Goal: Task Accomplishment & Management: Manage account settings

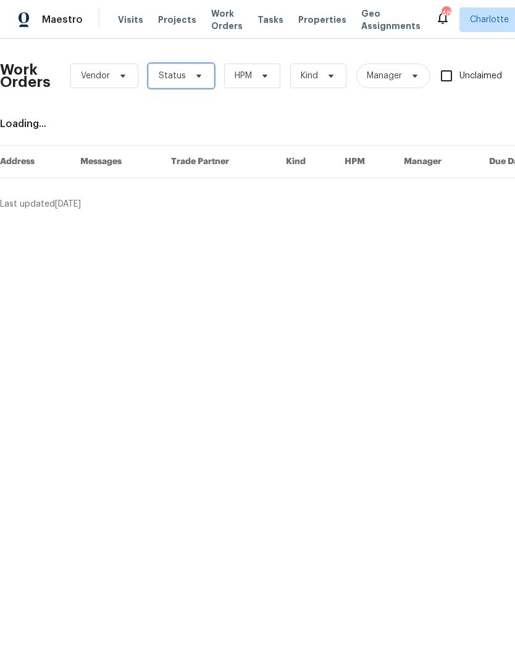
click at [202, 78] on span "Status" at bounding box center [181, 76] width 66 height 25
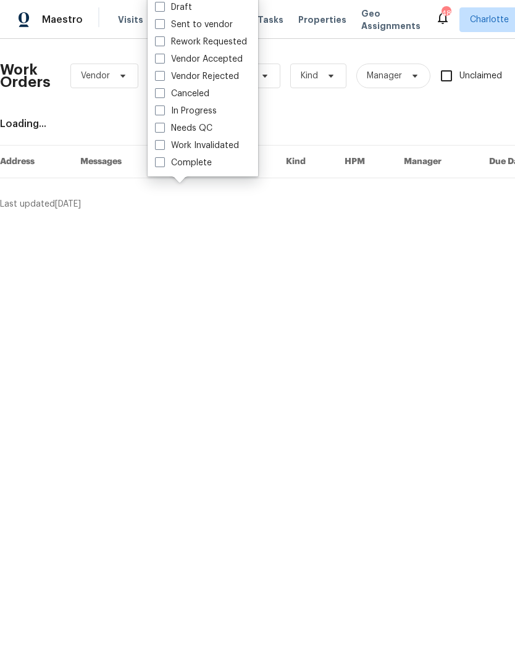
click at [207, 131] on label "Needs QC" at bounding box center [183, 128] width 57 height 12
click at [163, 130] on input "Needs QC" at bounding box center [159, 126] width 8 height 8
checkbox input "true"
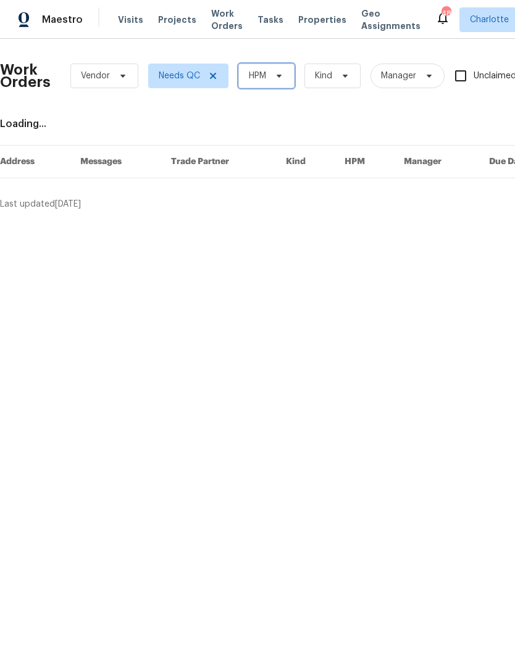
click at [273, 75] on span at bounding box center [277, 76] width 14 height 10
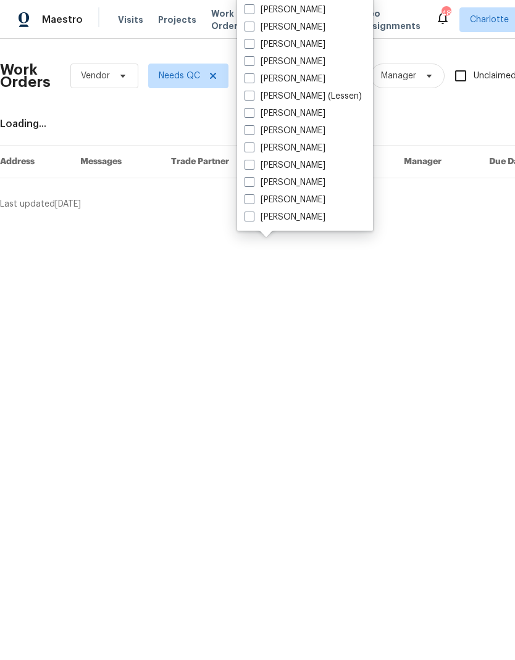
scroll to position [153, 0]
click at [303, 222] on label "[PERSON_NAME]" at bounding box center [284, 217] width 81 height 12
click at [252, 219] on input "[PERSON_NAME]" at bounding box center [248, 215] width 8 height 8
checkbox input "true"
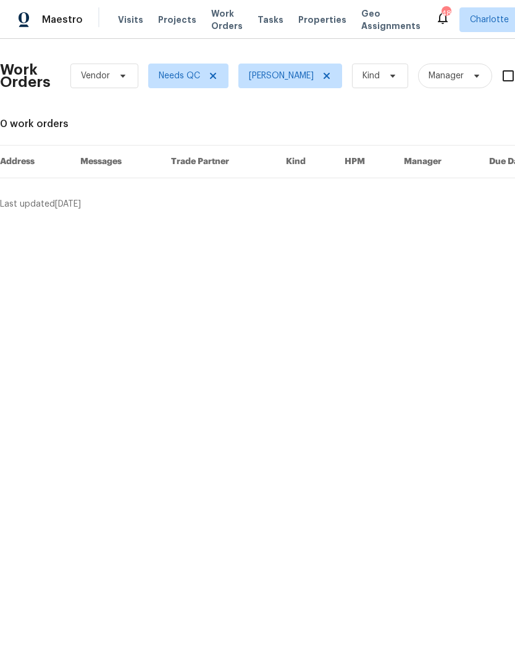
click at [28, 17] on img at bounding box center [24, 19] width 11 height 15
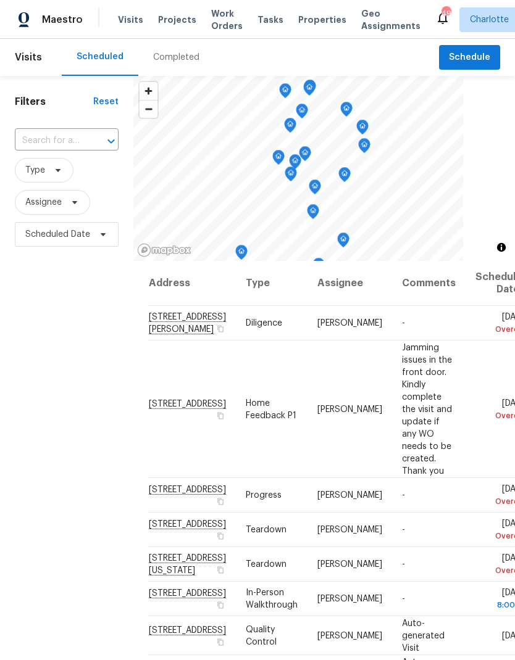
click at [170, 25] on span "Projects" at bounding box center [177, 20] width 38 height 12
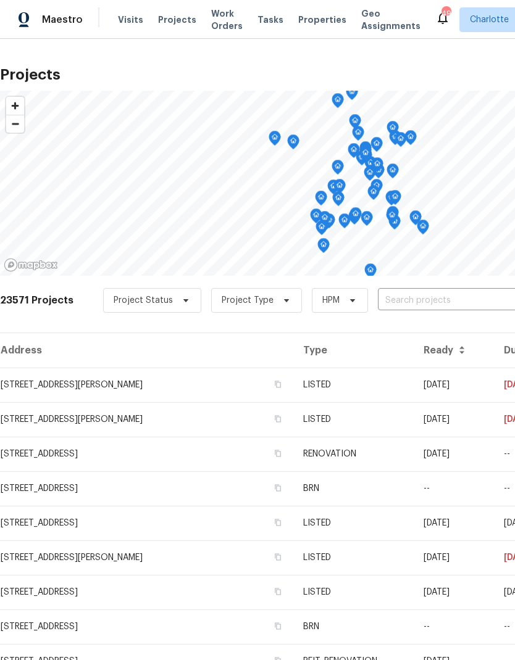
click at [402, 302] on input "text" at bounding box center [448, 300] width 141 height 19
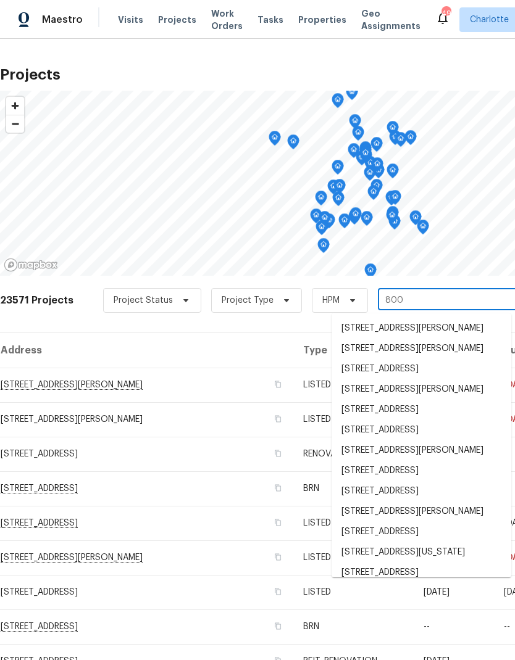
type input "8001"
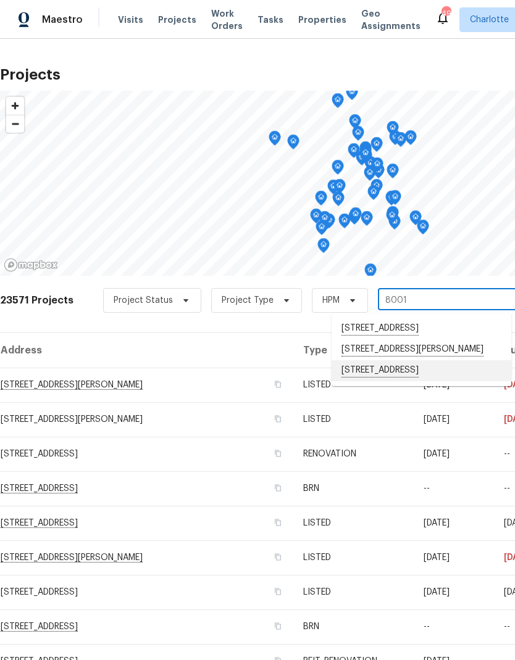
click at [404, 381] on li "8001 Briardale Dr, Charlotte, NC 28212" at bounding box center [421, 370] width 180 height 21
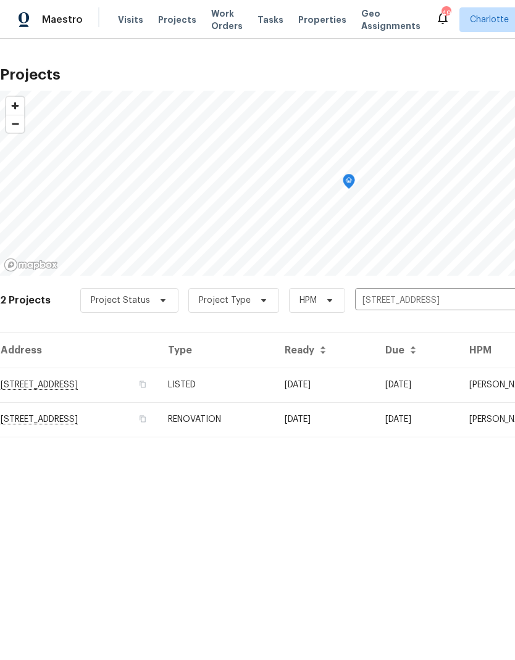
click at [108, 422] on td "8001 Briardale Dr, Charlotte, NC 28212" at bounding box center [79, 419] width 158 height 35
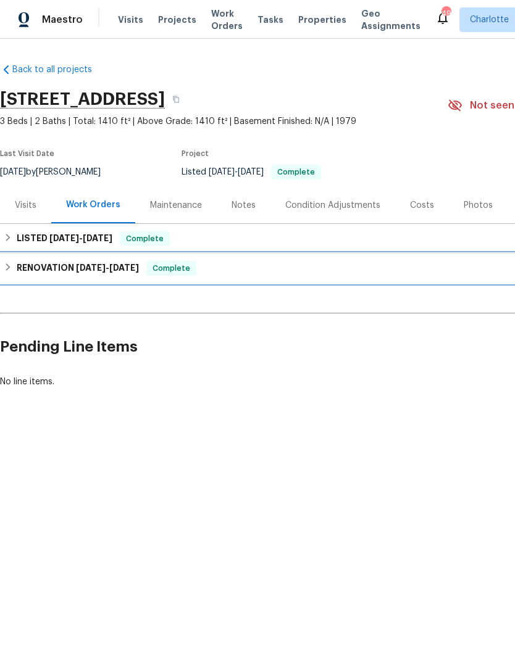
click at [24, 272] on h6 "RENOVATION 9/15/25 - 9/26/25" at bounding box center [78, 268] width 122 height 15
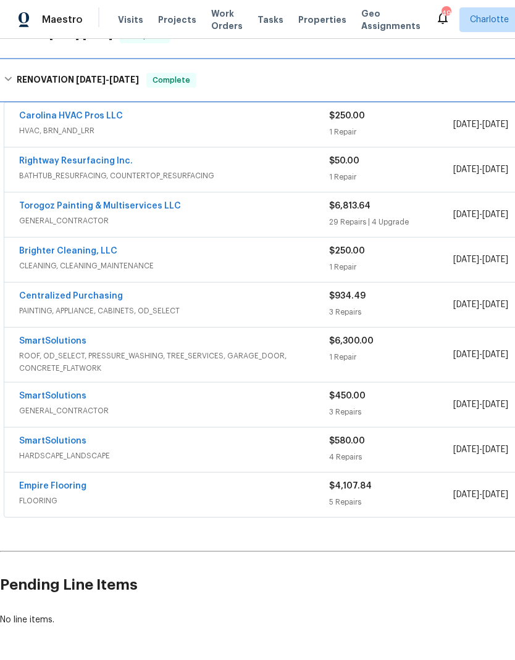
scroll to position [49, 0]
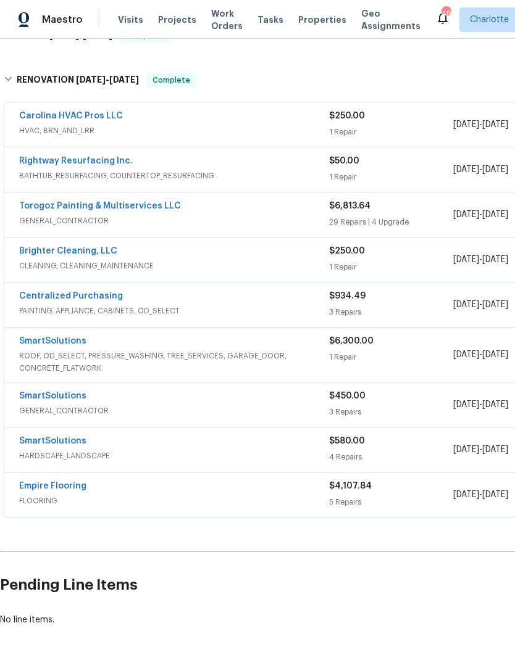
click at [80, 482] on link "Empire Flooring" at bounding box center [52, 486] width 67 height 9
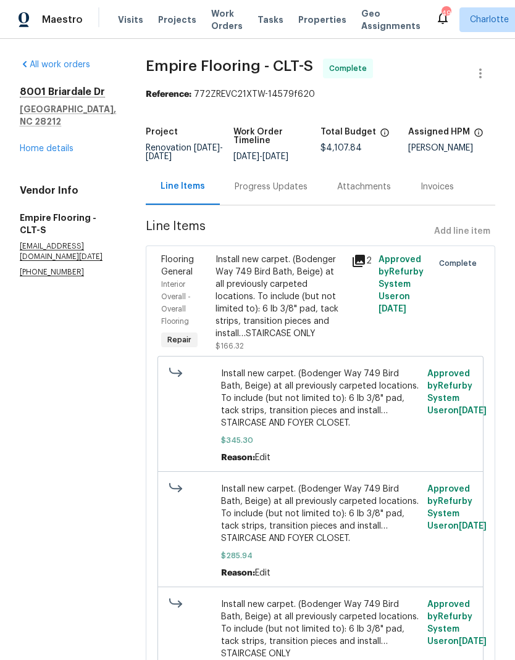
click at [306, 181] on div "Progress Updates" at bounding box center [271, 187] width 73 height 12
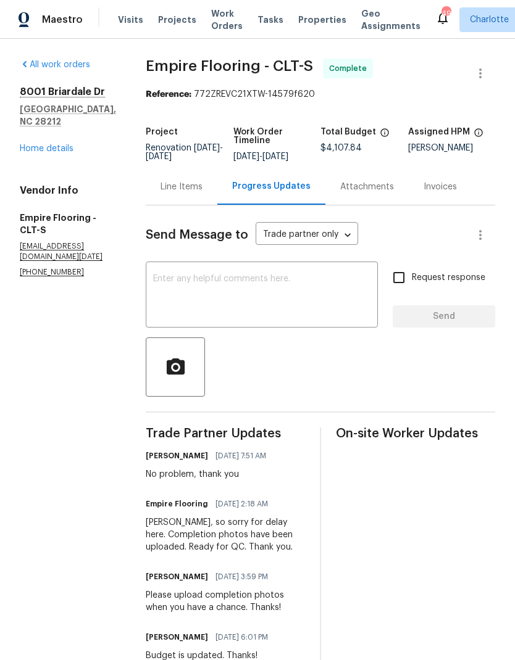
click at [202, 193] on div "Line Items" at bounding box center [181, 187] width 42 height 12
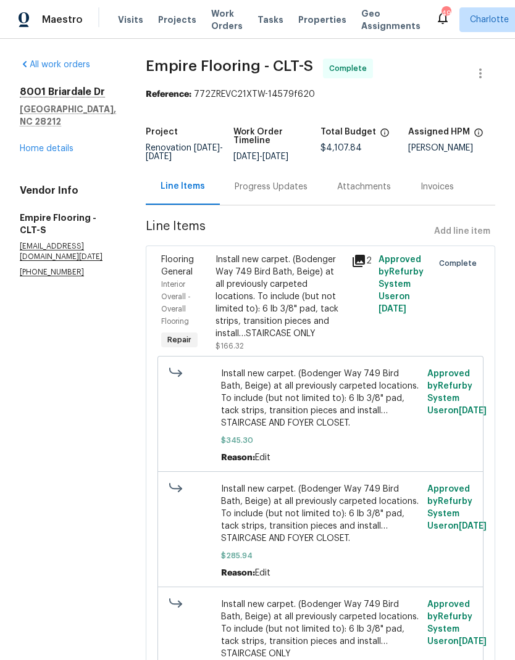
click at [220, 25] on span "Work Orders" at bounding box center [226, 19] width 31 height 25
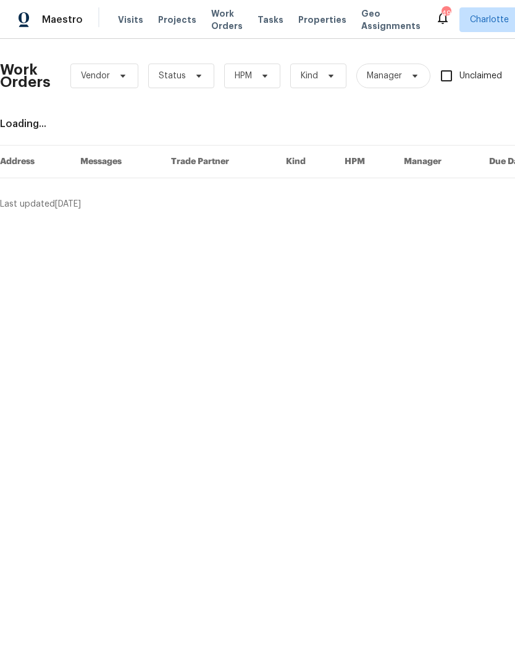
click at [53, 15] on span "Maestro" at bounding box center [62, 20] width 41 height 12
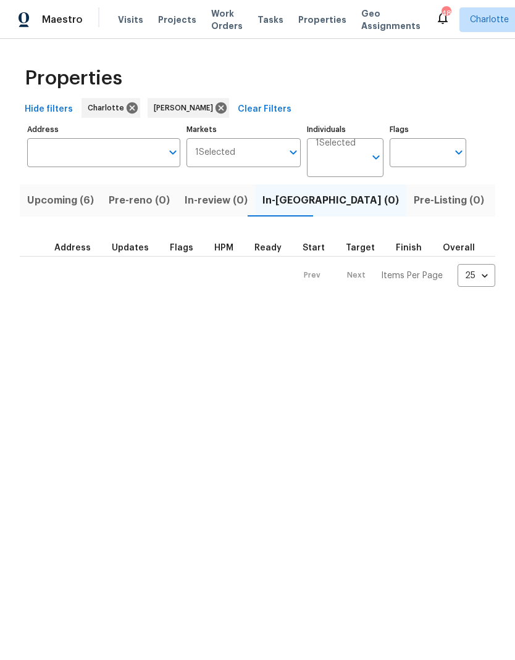
scroll to position [0, 25]
click at [42, 204] on span "Upcoming (6)" at bounding box center [35, 200] width 67 height 17
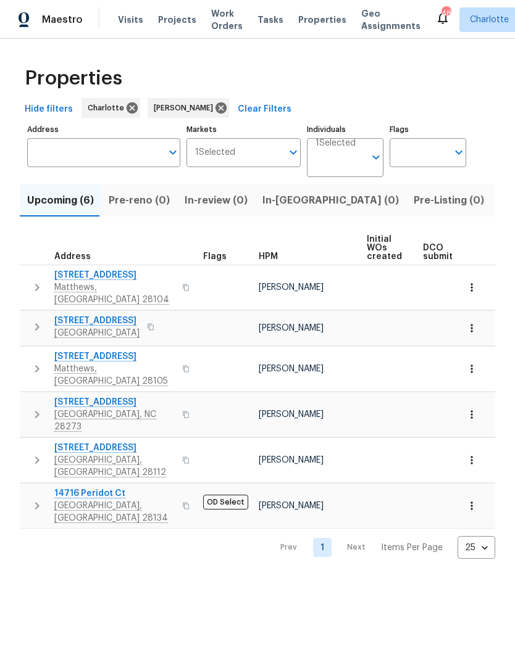
click at [38, 284] on icon "button" at bounding box center [37, 287] width 15 height 15
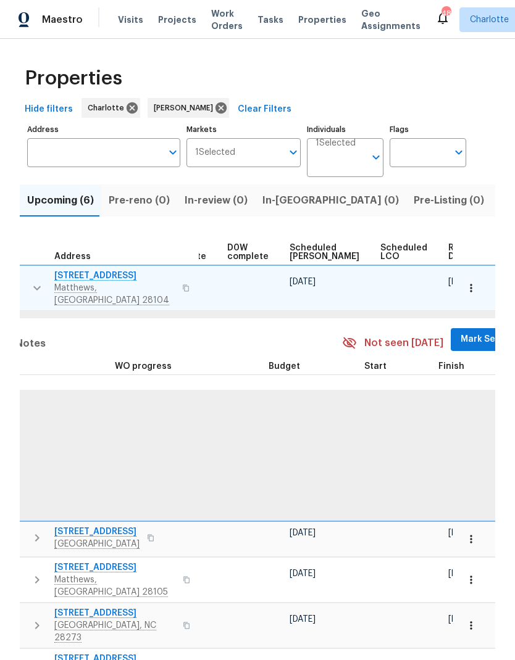
scroll to position [0, 323]
click at [463, 333] on span "Mark Seen" at bounding box center [485, 339] width 46 height 15
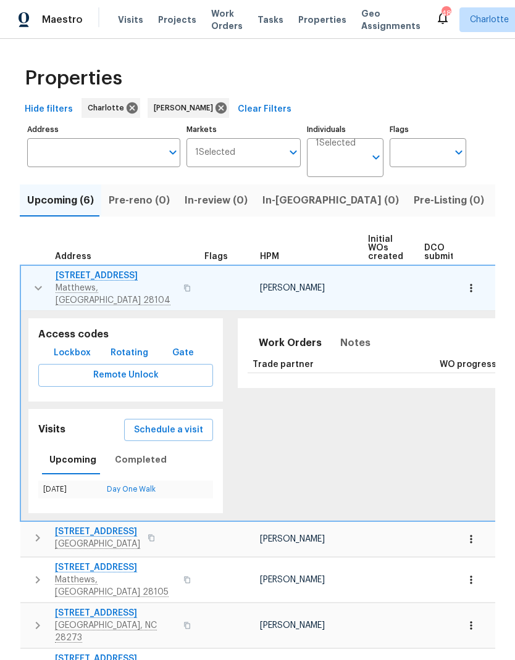
scroll to position [0, 0]
click at [30, 273] on button "button" at bounding box center [38, 288] width 25 height 37
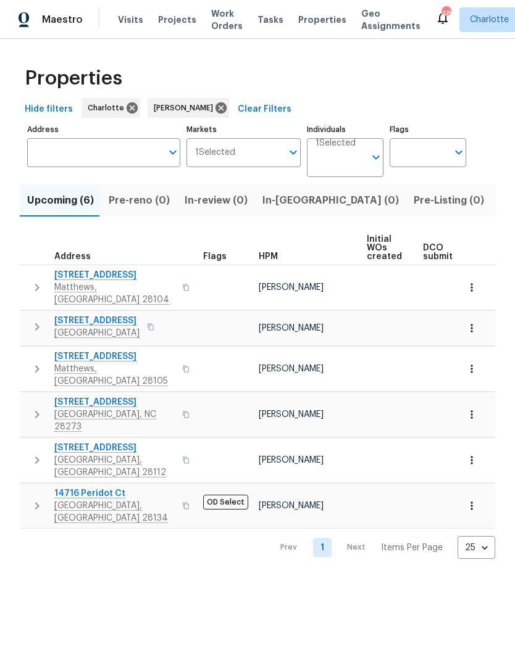
click at [34, 322] on icon "button" at bounding box center [37, 327] width 15 height 15
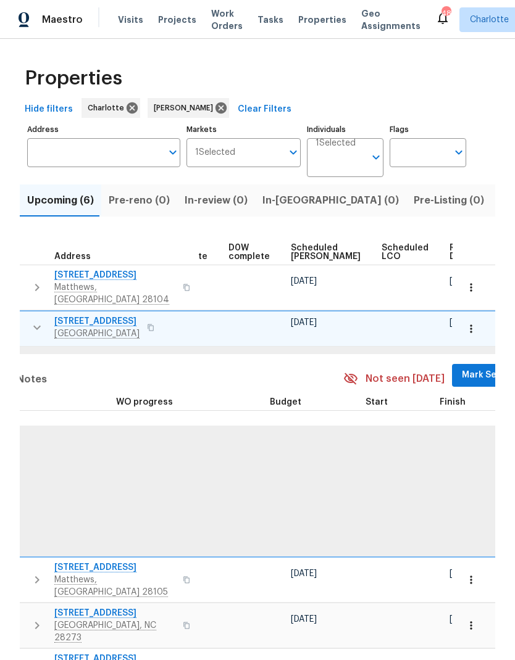
click at [462, 368] on span "Mark Seen" at bounding box center [485, 375] width 46 height 15
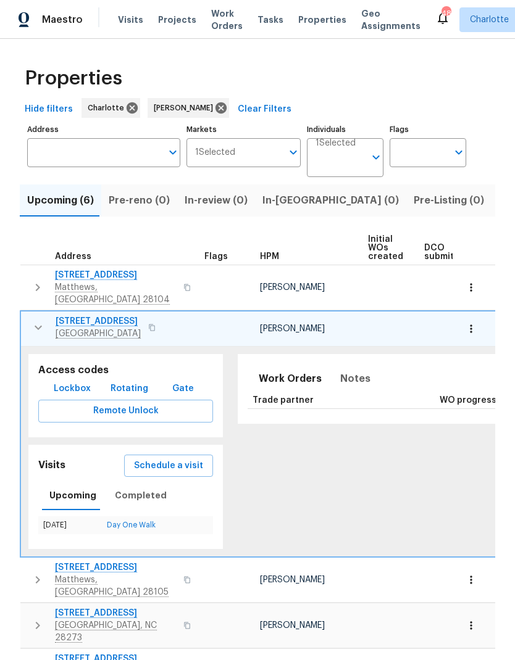
click at [36, 322] on icon "button" at bounding box center [38, 327] width 15 height 15
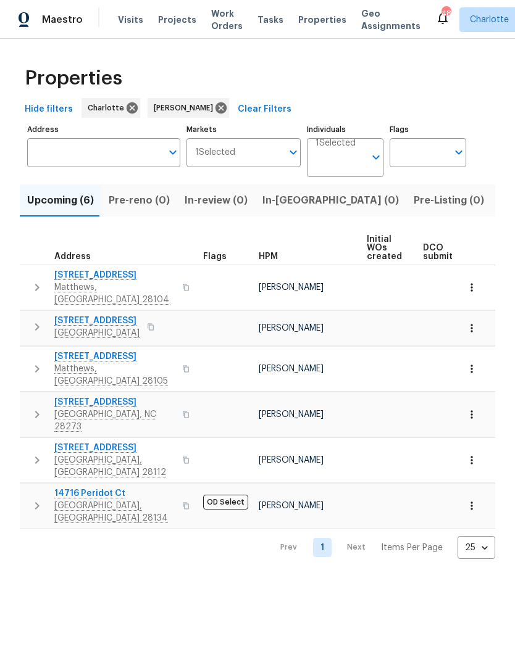
click at [30, 362] on icon "button" at bounding box center [37, 369] width 15 height 15
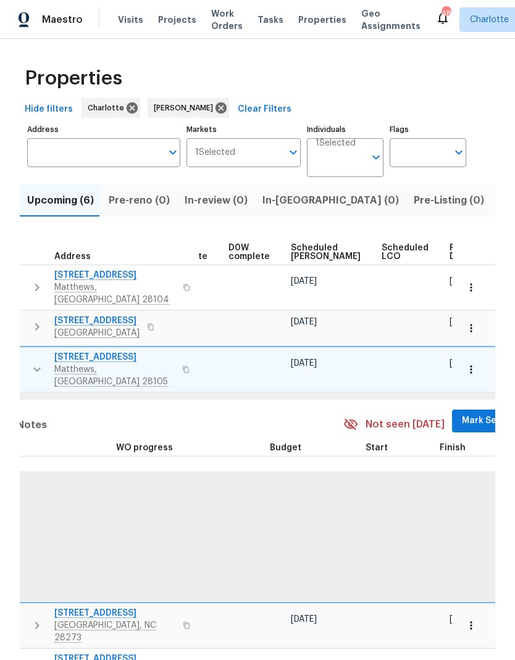
click at [462, 414] on span "Mark Seen" at bounding box center [485, 421] width 46 height 15
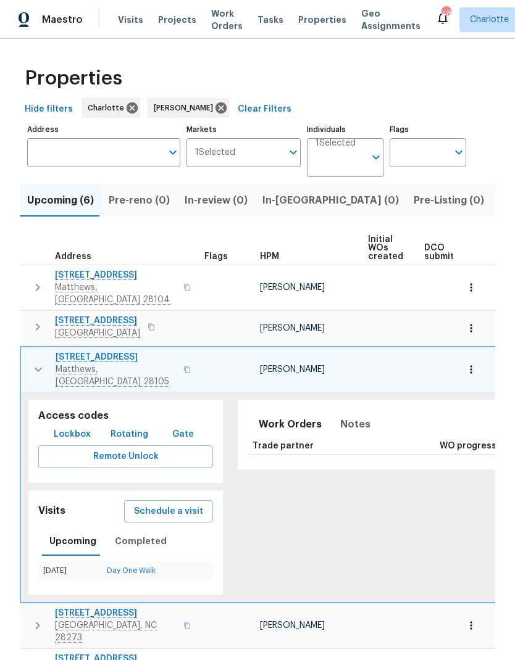
click at [33, 362] on icon "button" at bounding box center [38, 369] width 15 height 15
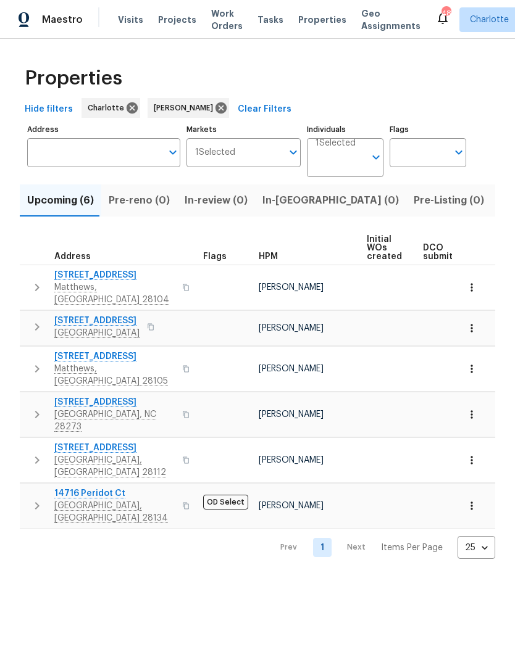
click at [32, 407] on icon "button" at bounding box center [37, 414] width 15 height 15
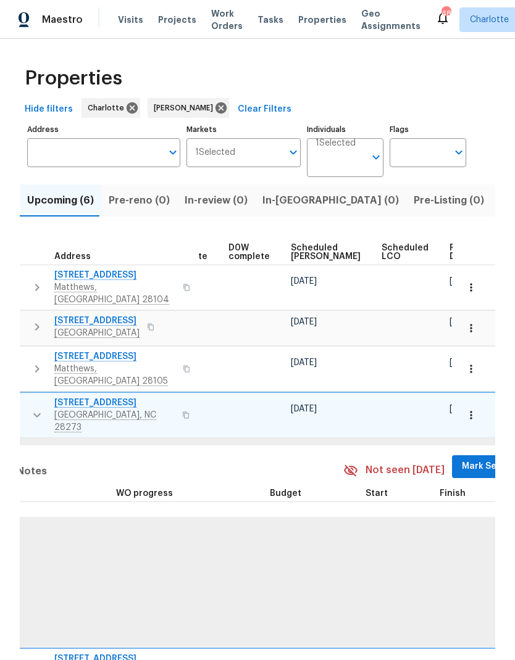
click at [462, 459] on span "Mark Seen" at bounding box center [485, 466] width 46 height 15
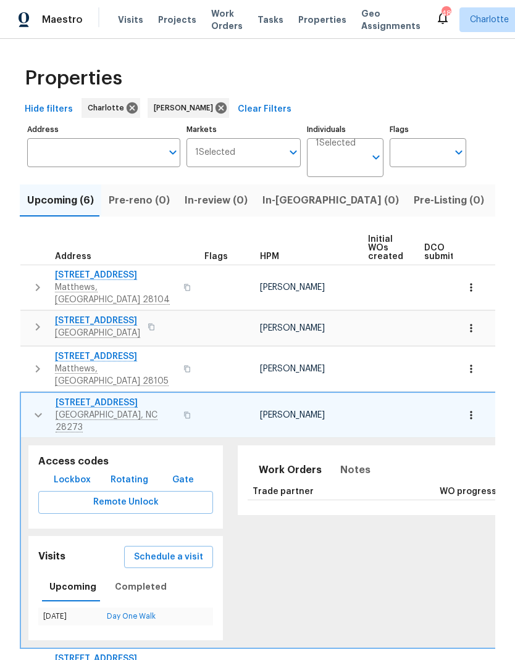
click at [33, 408] on icon "button" at bounding box center [38, 415] width 15 height 15
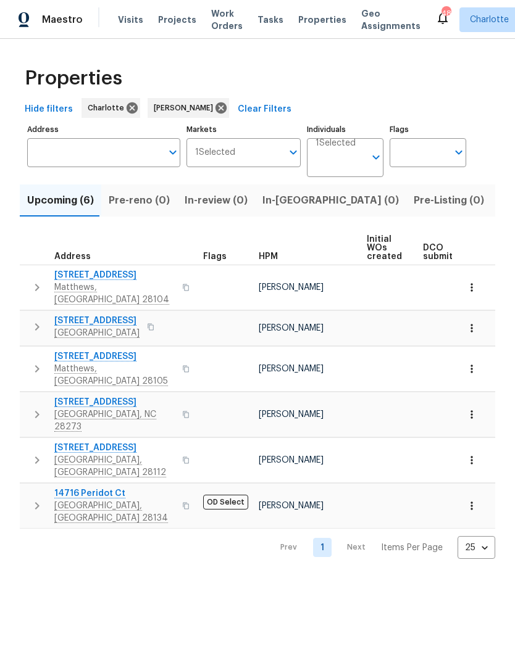
click at [26, 442] on button "button" at bounding box center [37, 460] width 25 height 37
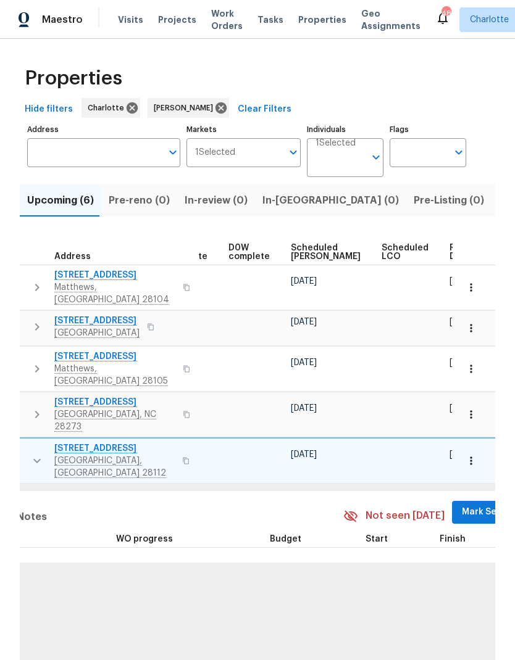
click at [462, 505] on span "Mark Seen" at bounding box center [485, 512] width 46 height 15
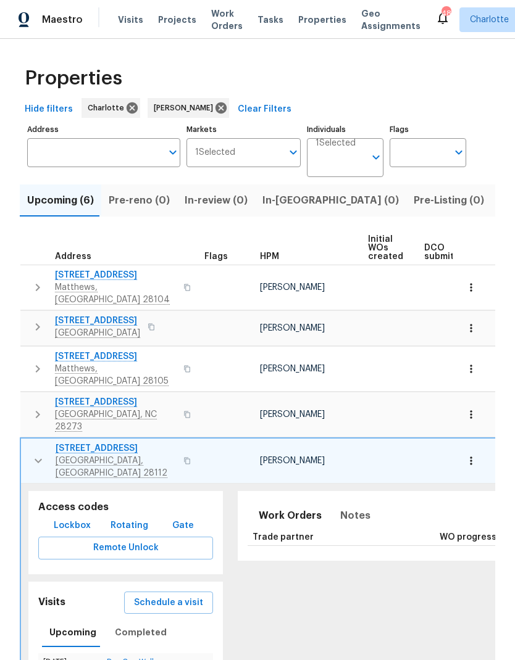
click at [36, 454] on icon "button" at bounding box center [38, 461] width 15 height 15
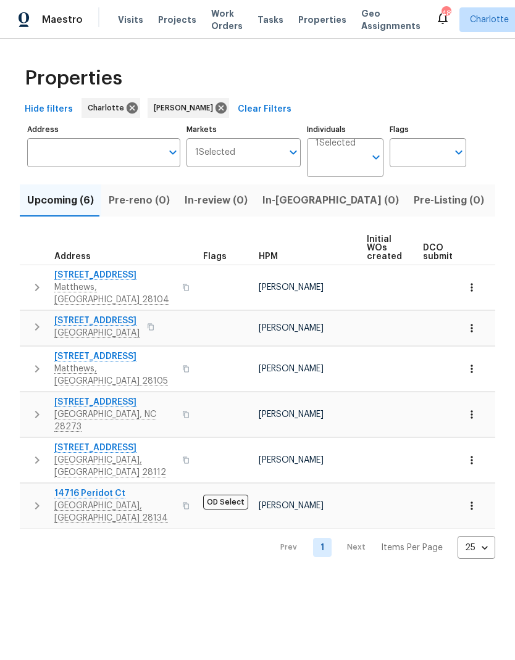
click at [40, 499] on icon "button" at bounding box center [37, 506] width 15 height 15
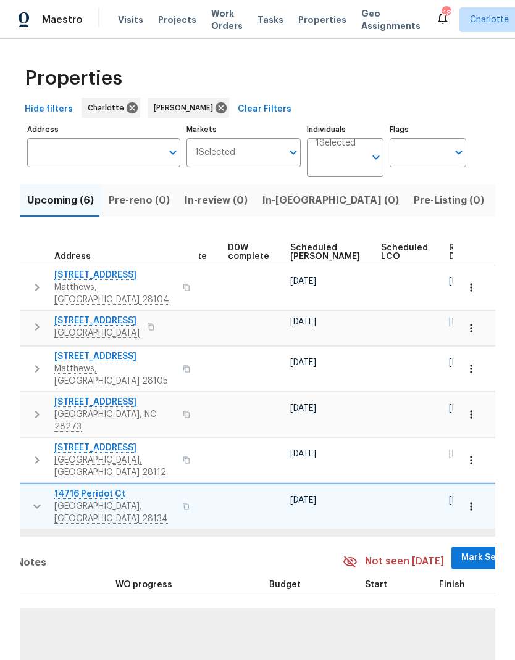
scroll to position [0, 323]
click at [462, 551] on span "Mark Seen" at bounding box center [485, 558] width 46 height 15
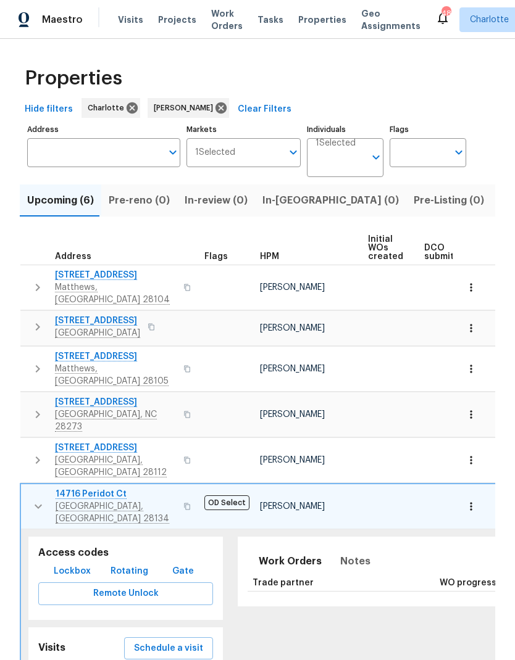
scroll to position [0, 0]
click at [36, 499] on icon "button" at bounding box center [38, 506] width 15 height 15
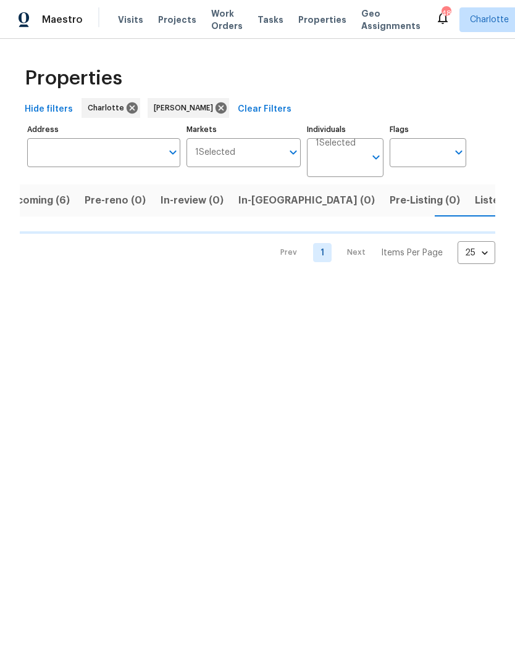
scroll to position [0, 25]
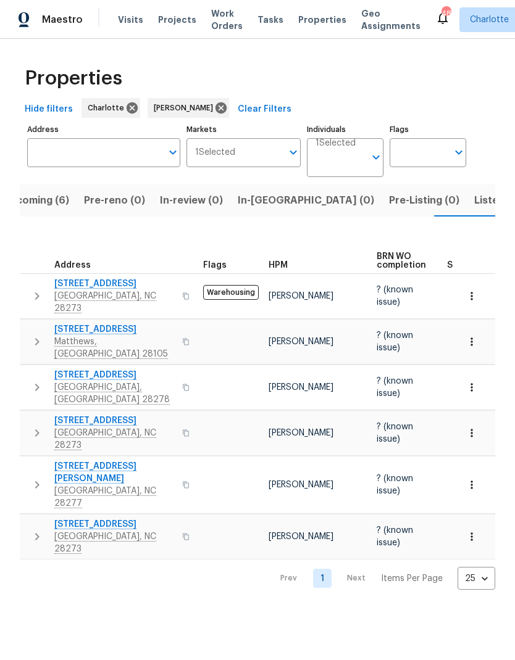
click at [30, 289] on icon "button" at bounding box center [37, 296] width 15 height 15
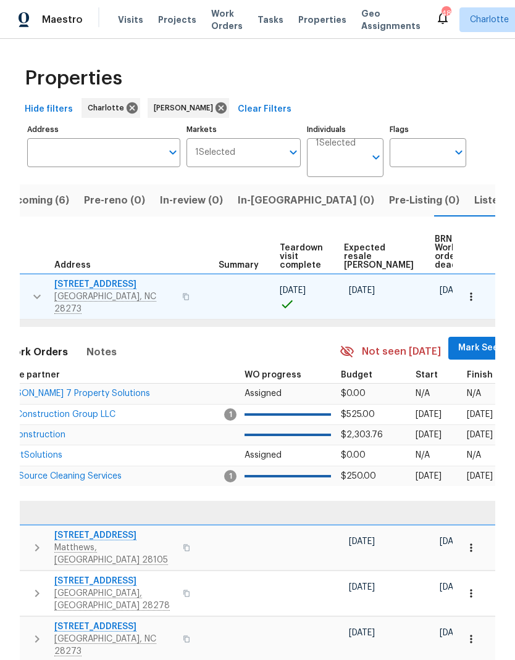
click at [458, 343] on span "Mark Seen" at bounding box center [481, 348] width 46 height 15
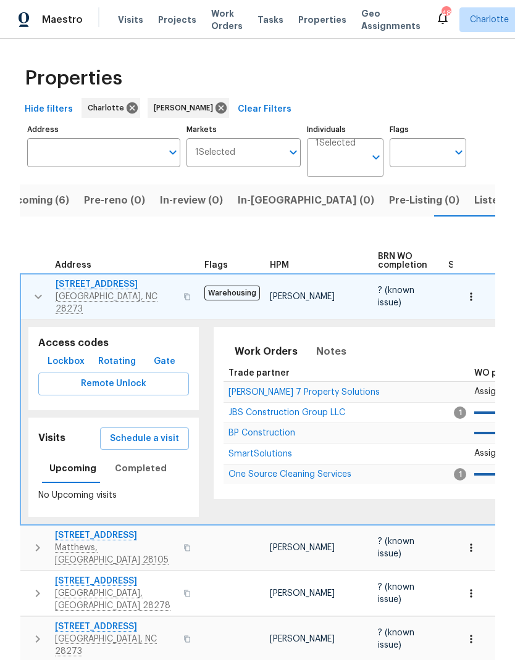
scroll to position [0, 0]
click at [38, 296] on icon "button" at bounding box center [38, 296] width 15 height 15
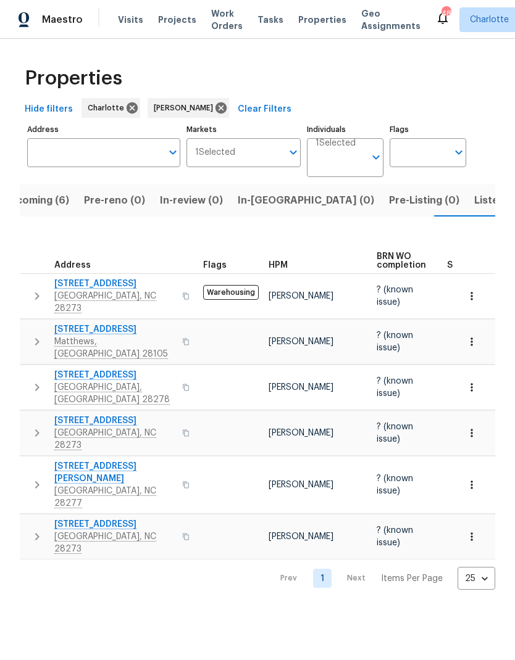
click at [32, 335] on icon "button" at bounding box center [37, 342] width 15 height 15
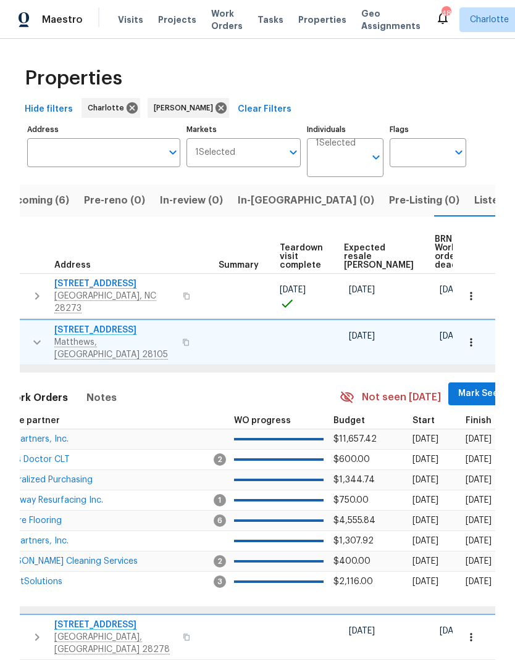
click at [458, 386] on span "Mark Seen" at bounding box center [481, 393] width 46 height 15
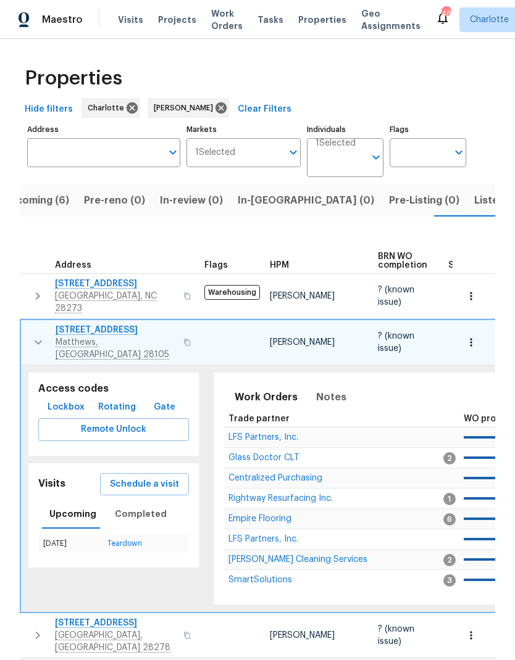
click at [33, 335] on icon "button" at bounding box center [38, 342] width 15 height 15
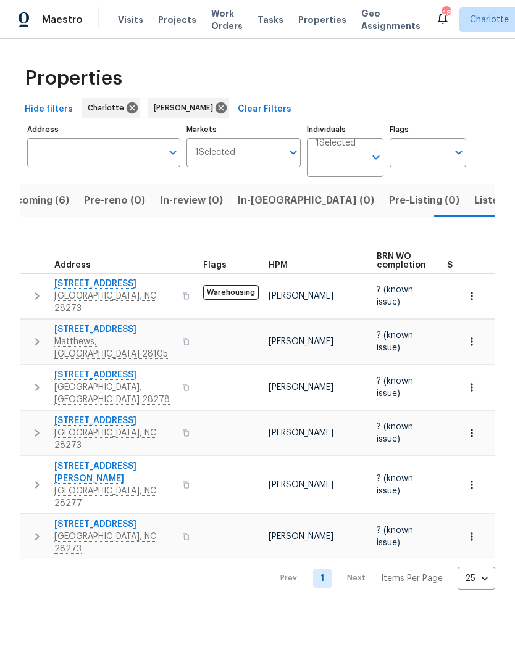
click at [27, 370] on button "button" at bounding box center [37, 387] width 25 height 37
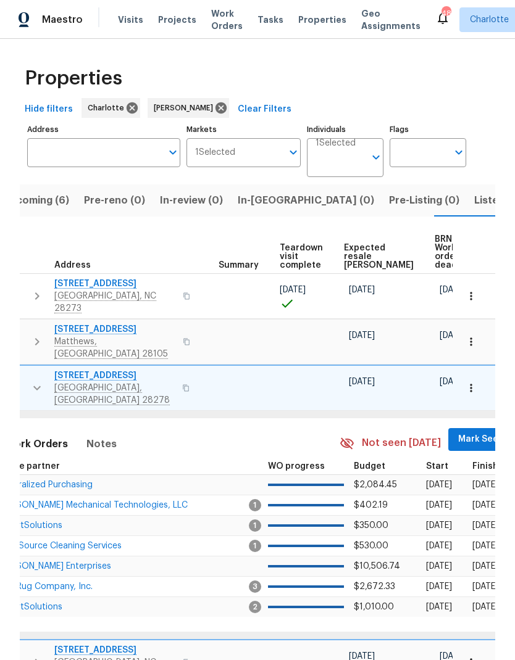
click at [458, 432] on span "Mark Seen" at bounding box center [481, 439] width 46 height 15
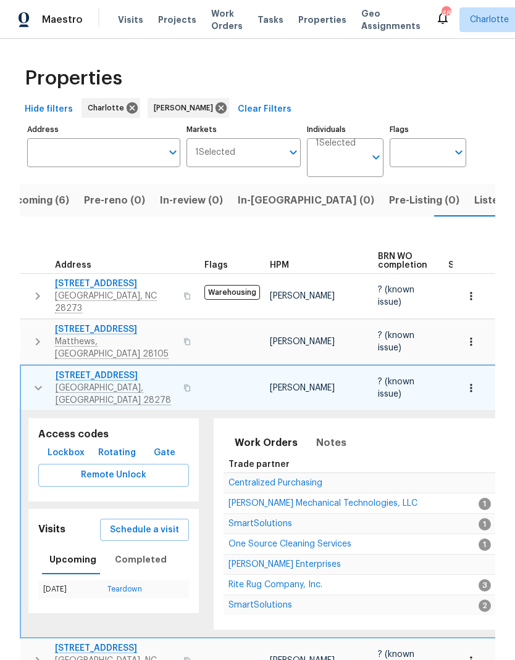
click at [35, 381] on icon "button" at bounding box center [38, 388] width 15 height 15
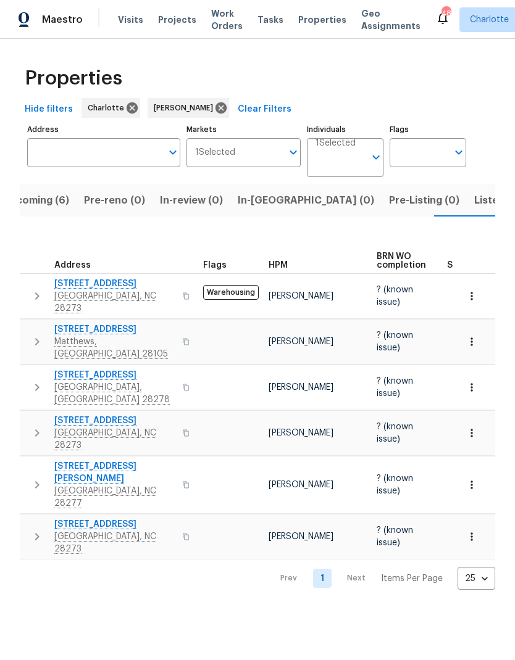
click at [32, 426] on icon "button" at bounding box center [37, 433] width 15 height 15
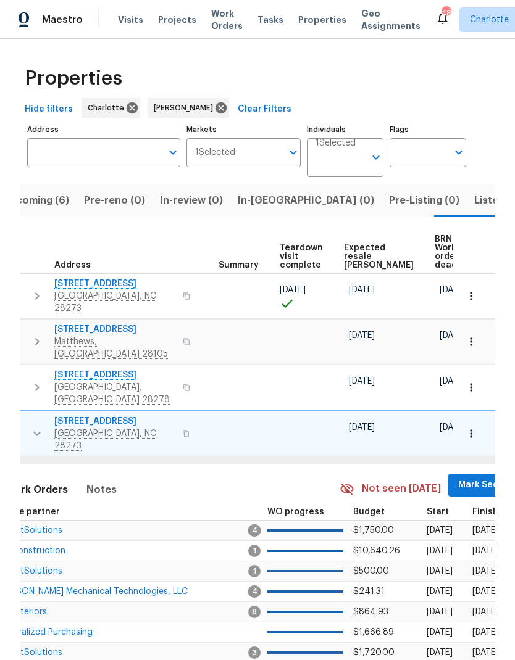
click at [458, 478] on span "Mark Seen" at bounding box center [481, 485] width 46 height 15
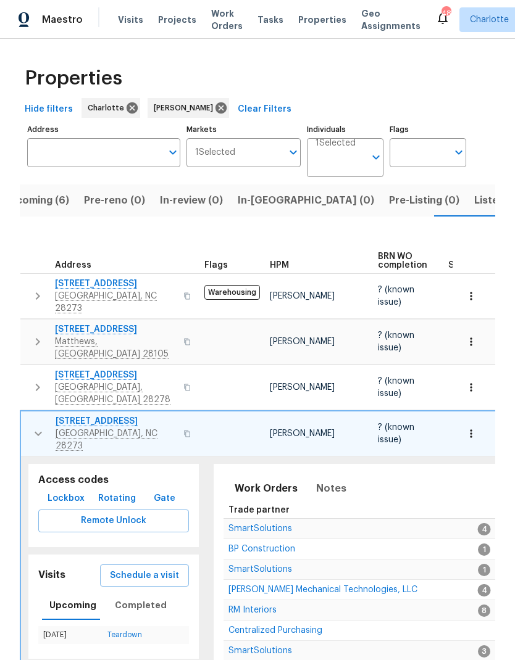
click at [33, 426] on icon "button" at bounding box center [38, 433] width 15 height 15
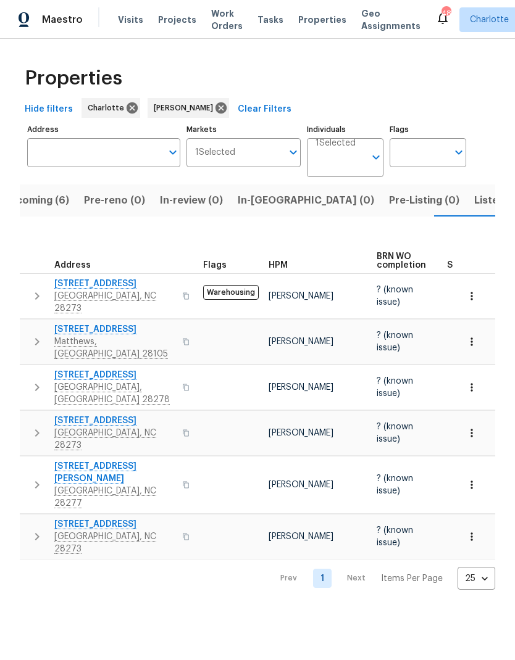
click at [34, 478] on icon "button" at bounding box center [37, 485] width 15 height 15
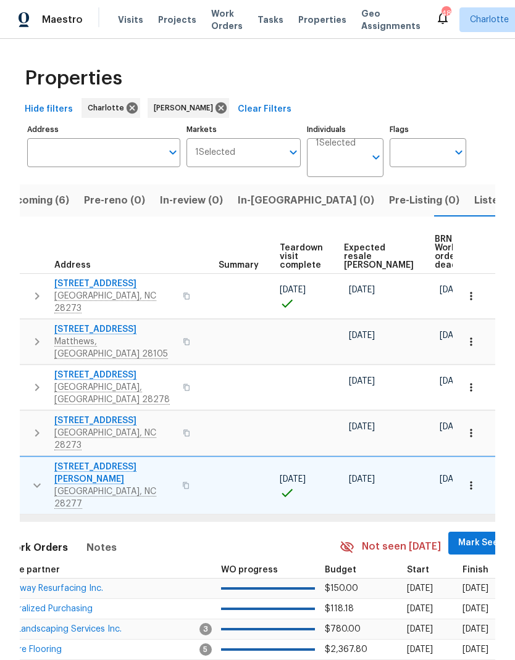
click at [458, 536] on span "Mark Seen" at bounding box center [481, 543] width 46 height 15
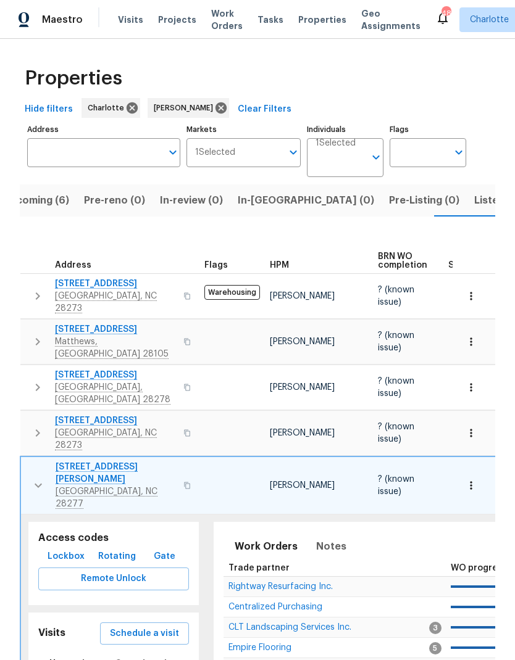
click at [36, 478] on icon "button" at bounding box center [38, 485] width 15 height 15
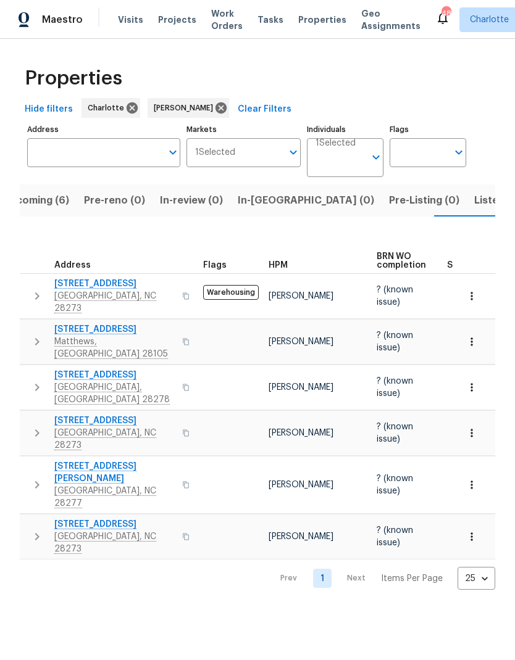
click at [36, 518] on button "button" at bounding box center [37, 536] width 25 height 37
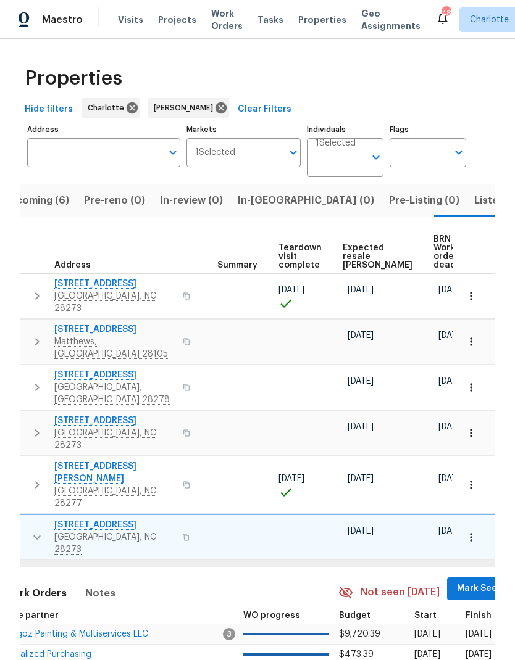
scroll to position [0, 230]
click at [458, 581] on span "Mark Seen" at bounding box center [481, 588] width 46 height 15
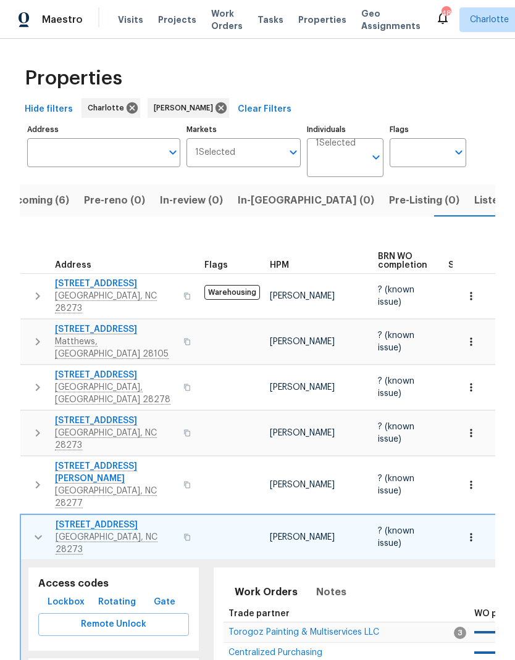
scroll to position [0, 0]
click at [38, 530] on icon "button" at bounding box center [38, 537] width 15 height 15
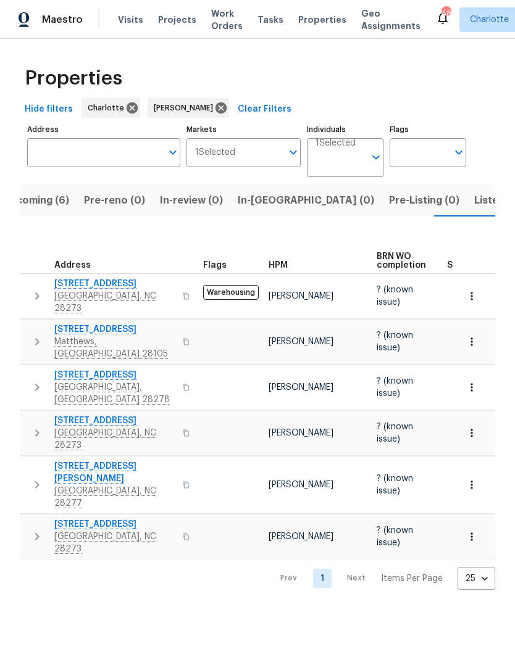
click at [474, 198] on span "Listed (21)" at bounding box center [499, 200] width 51 height 17
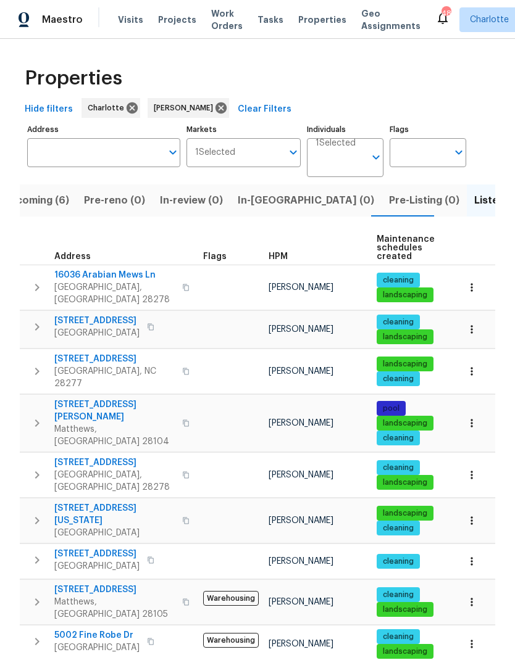
click at [36, 283] on icon "button" at bounding box center [37, 287] width 15 height 15
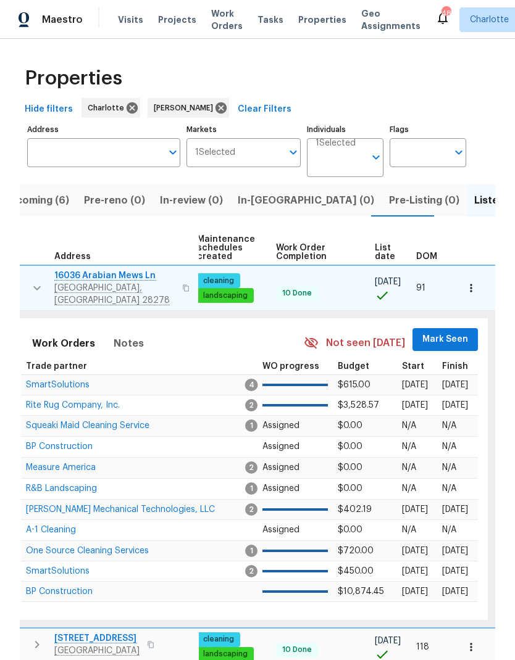
click at [452, 335] on span "Mark Seen" at bounding box center [445, 339] width 46 height 15
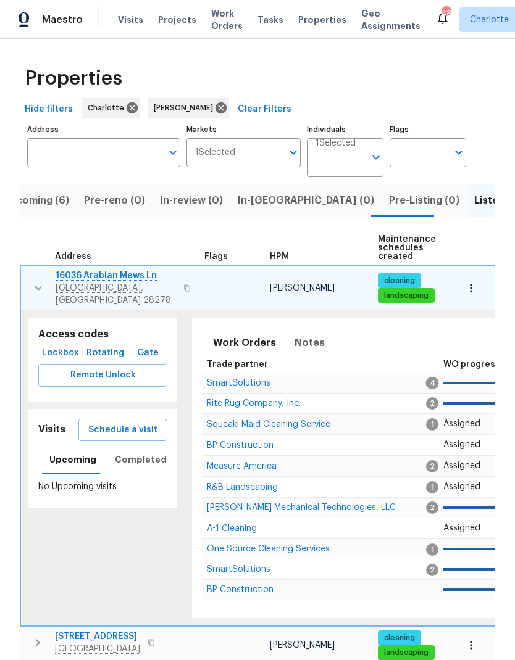
click at [33, 275] on button "button" at bounding box center [38, 288] width 25 height 37
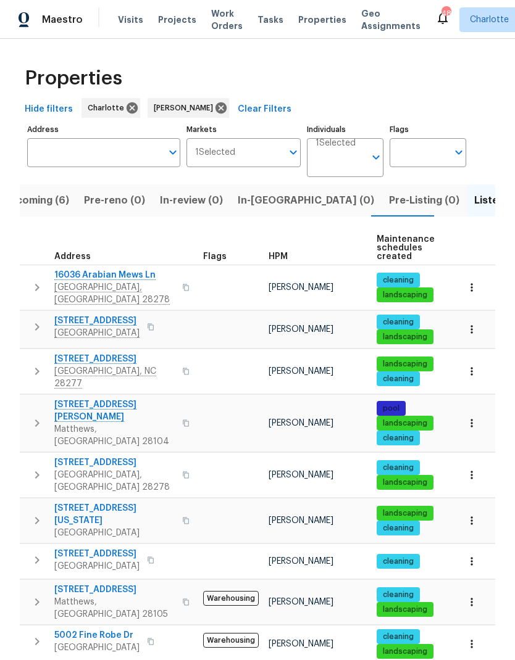
click at [35, 323] on icon "button" at bounding box center [37, 326] width 4 height 7
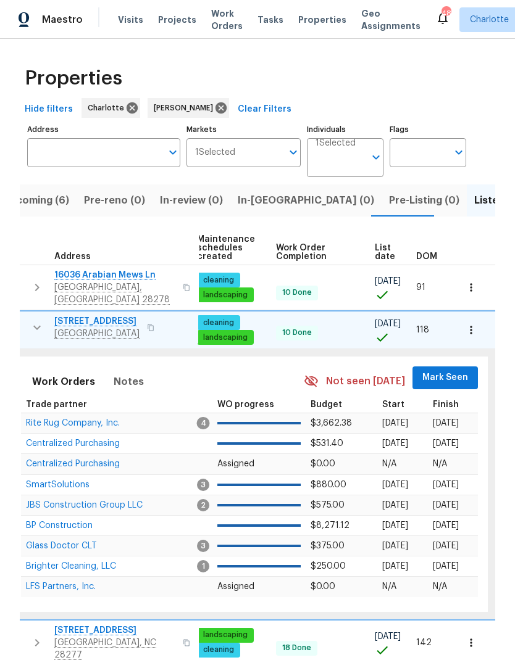
click at [456, 374] on span "Mark Seen" at bounding box center [445, 377] width 46 height 15
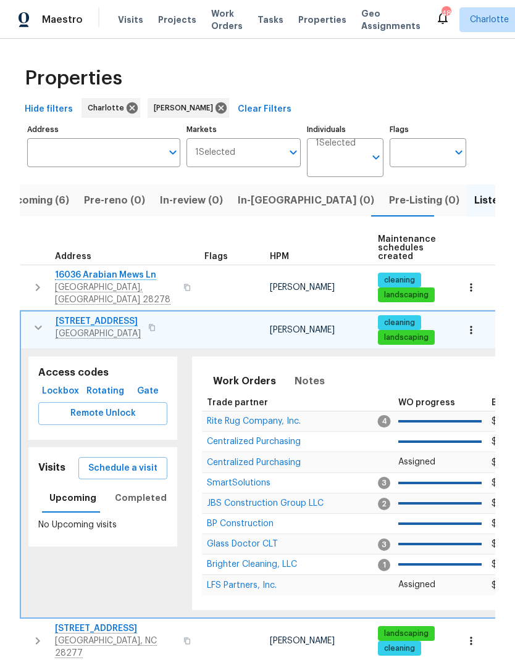
click at [33, 322] on icon "button" at bounding box center [38, 327] width 15 height 15
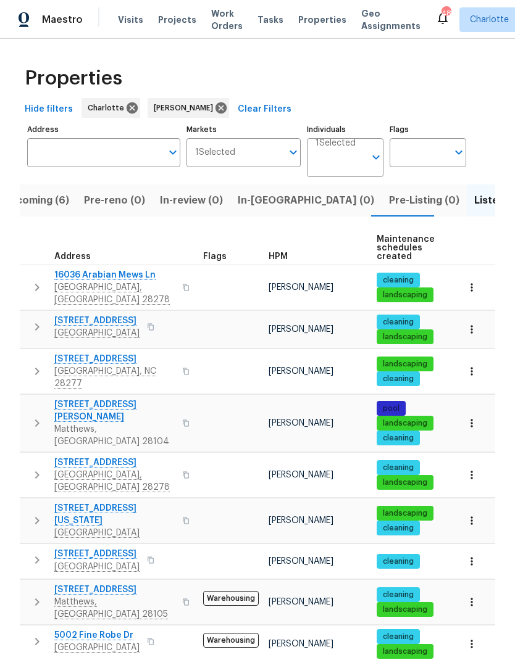
click at [31, 364] on icon "button" at bounding box center [37, 371] width 15 height 15
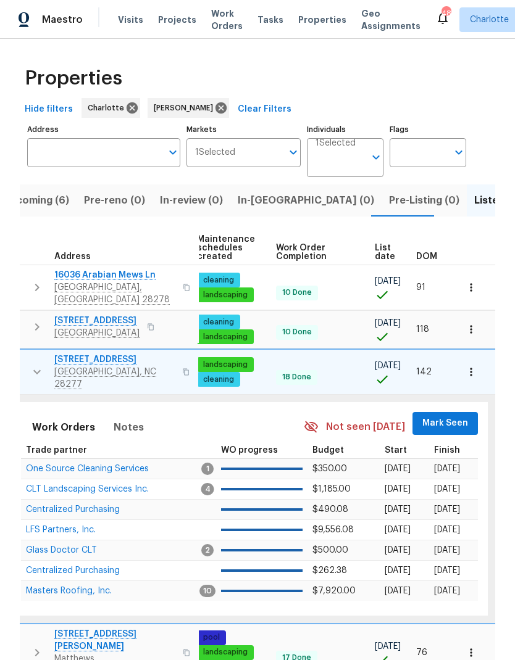
click at [451, 416] on span "Mark Seen" at bounding box center [445, 423] width 46 height 15
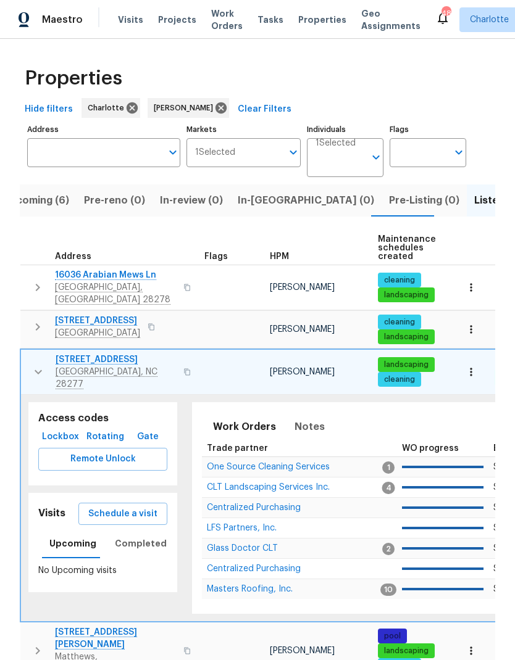
click at [34, 367] on button "button" at bounding box center [38, 372] width 25 height 37
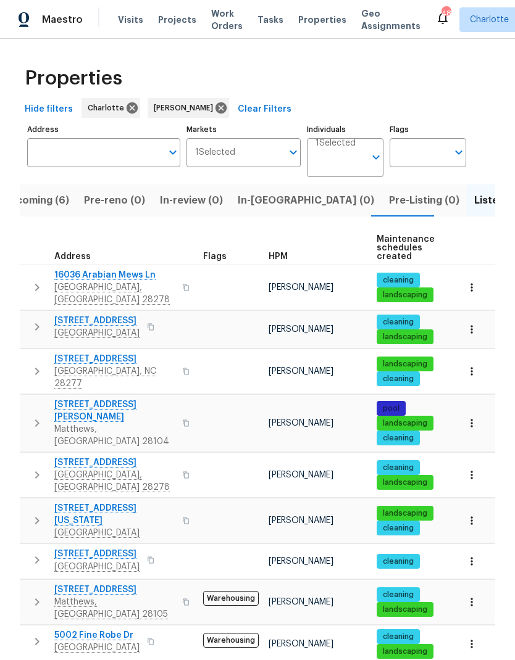
click at [34, 416] on icon "button" at bounding box center [37, 423] width 15 height 15
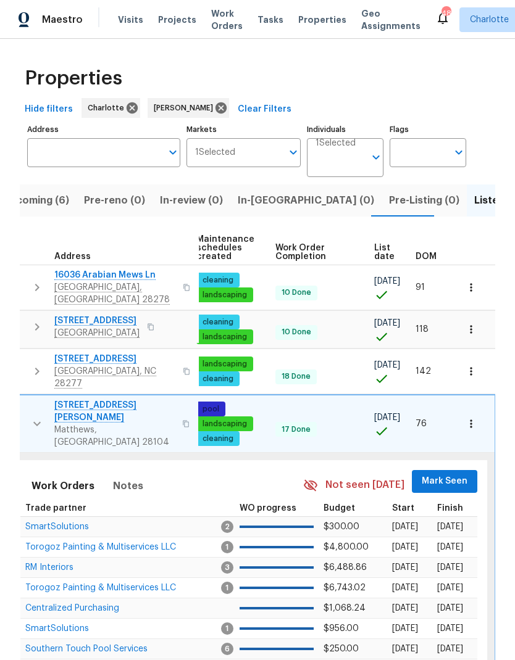
scroll to position [0, 181]
click at [441, 474] on span "Mark Seen" at bounding box center [445, 481] width 46 height 15
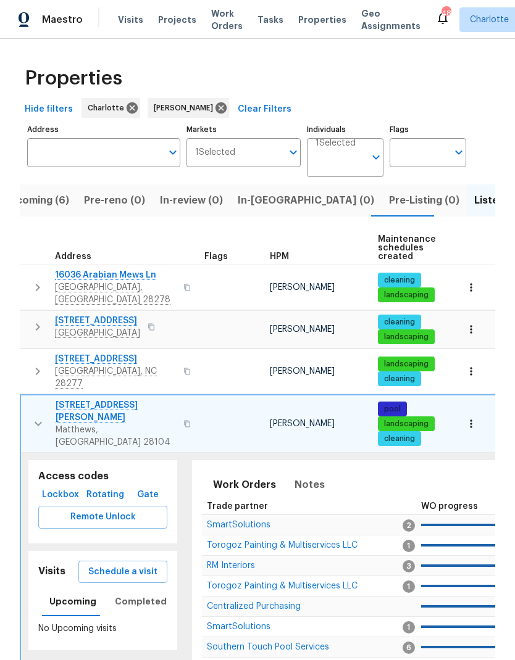
scroll to position [0, 0]
click at [35, 417] on icon "button" at bounding box center [38, 424] width 15 height 15
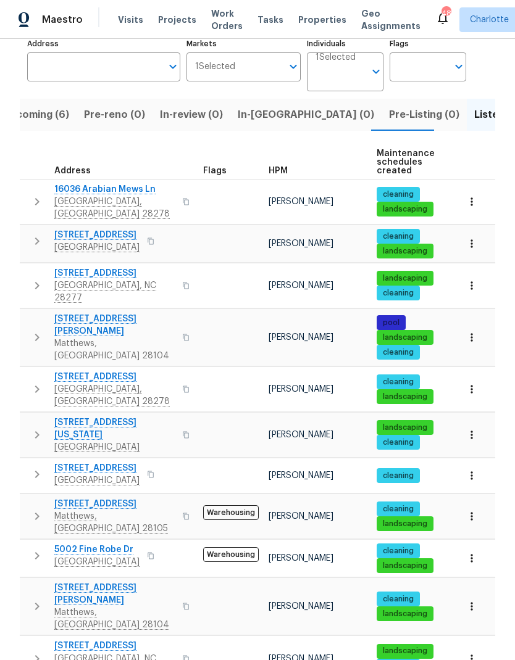
scroll to position [87, 0]
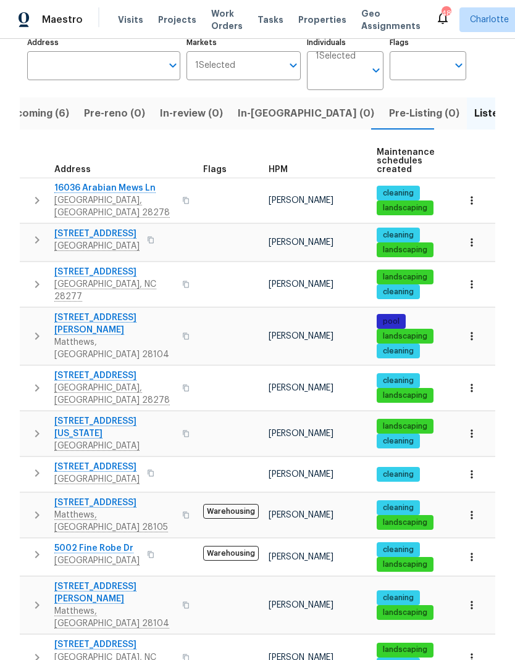
click at [30, 381] on icon "button" at bounding box center [37, 388] width 15 height 15
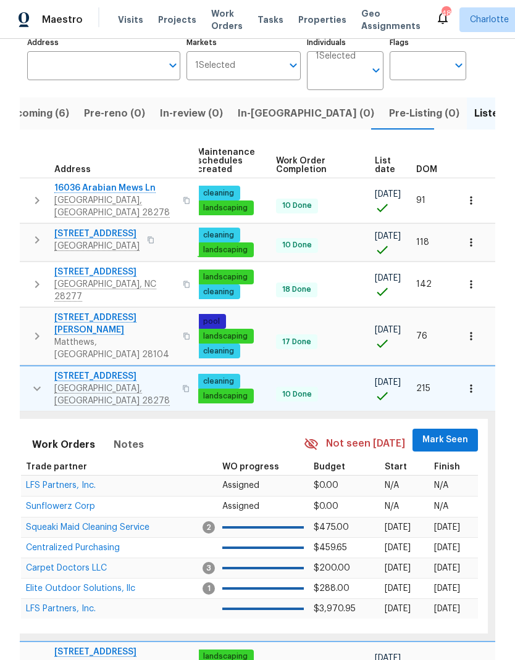
click at [462, 433] on span "Mark Seen" at bounding box center [445, 440] width 46 height 15
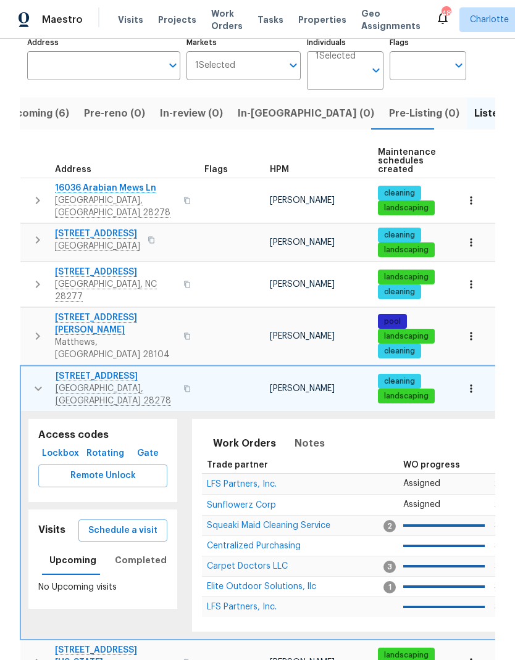
scroll to position [0, 0]
click at [31, 381] on icon "button" at bounding box center [38, 388] width 15 height 15
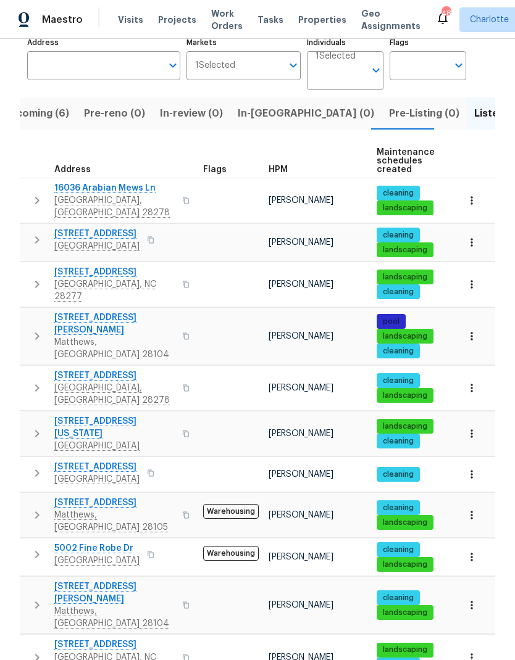
click at [36, 430] on icon "button" at bounding box center [37, 433] width 4 height 7
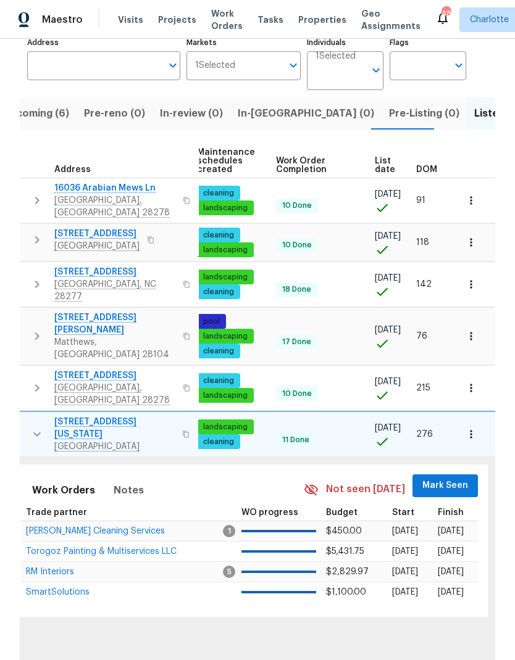
click at [461, 478] on span "Mark Seen" at bounding box center [445, 485] width 46 height 15
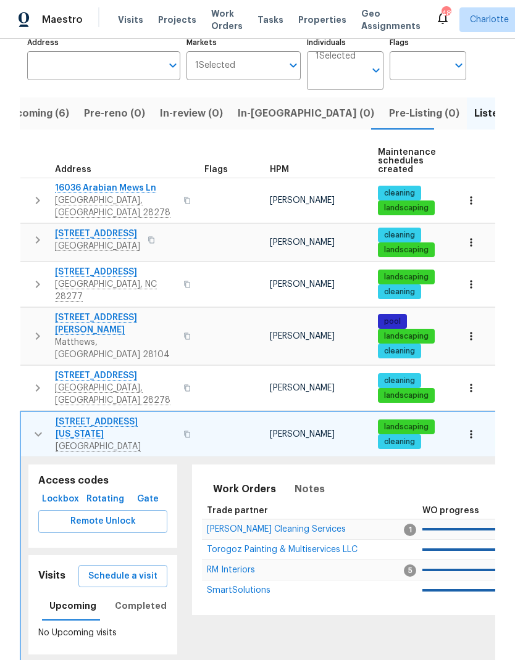
click at [35, 427] on icon "button" at bounding box center [38, 434] width 15 height 15
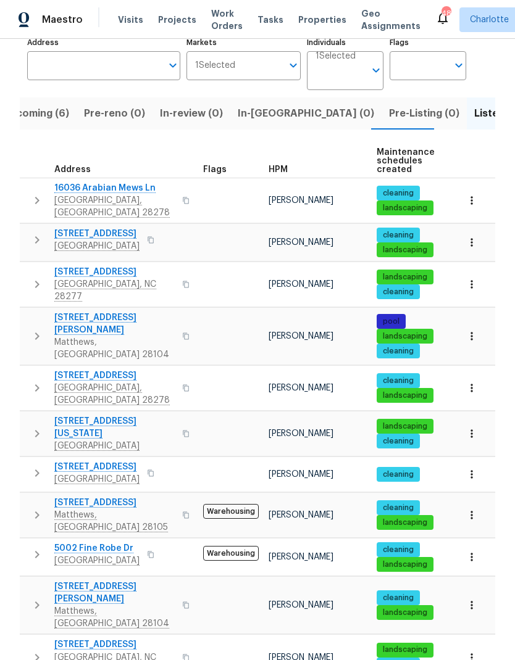
click at [30, 466] on icon "button" at bounding box center [37, 473] width 15 height 15
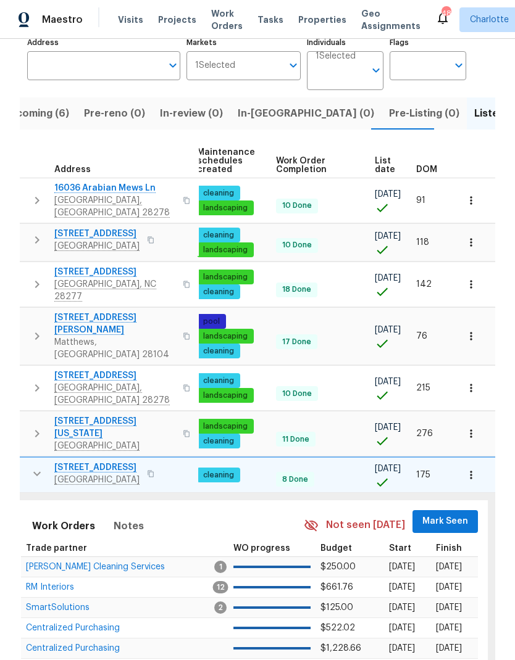
click at [447, 514] on span "Mark Seen" at bounding box center [445, 521] width 46 height 15
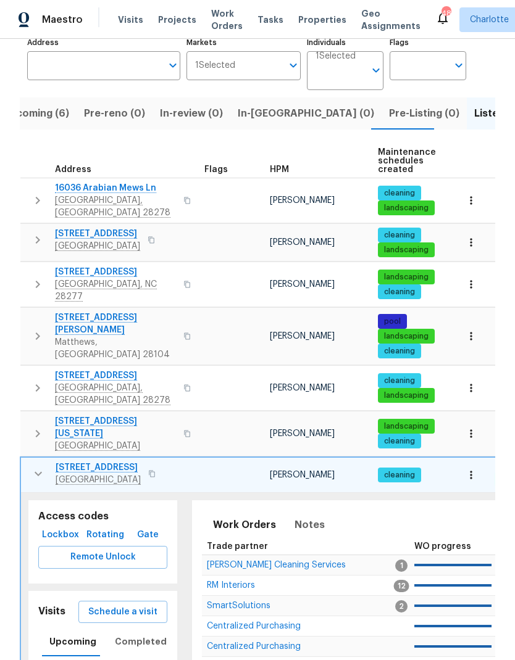
click at [36, 472] on icon "button" at bounding box center [38, 474] width 7 height 4
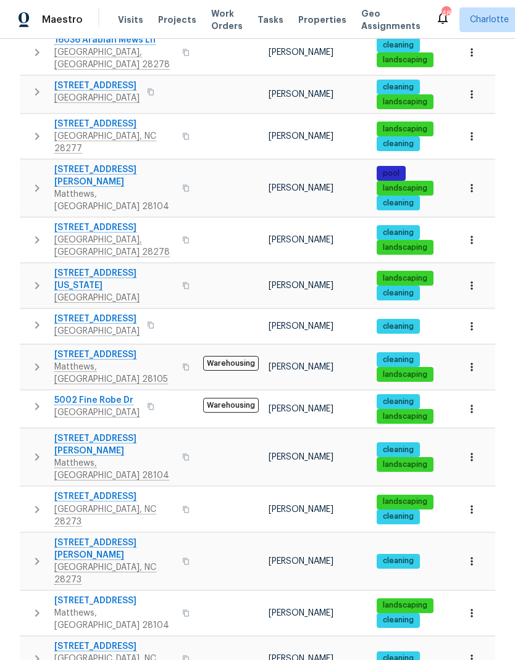
scroll to position [265, 0]
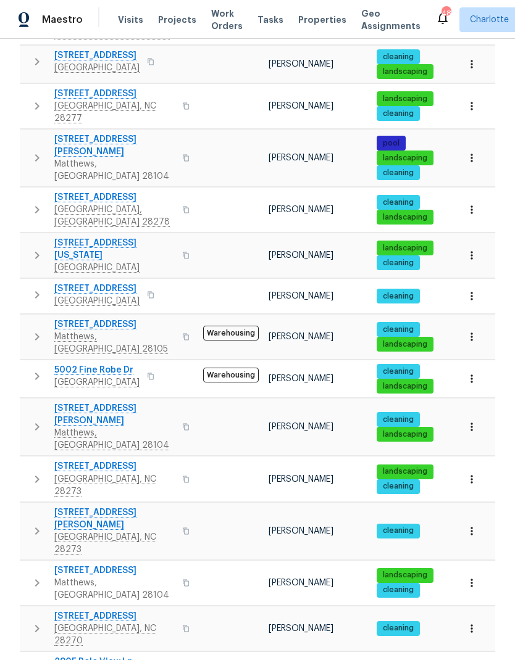
click at [28, 318] on button "button" at bounding box center [37, 336] width 25 height 37
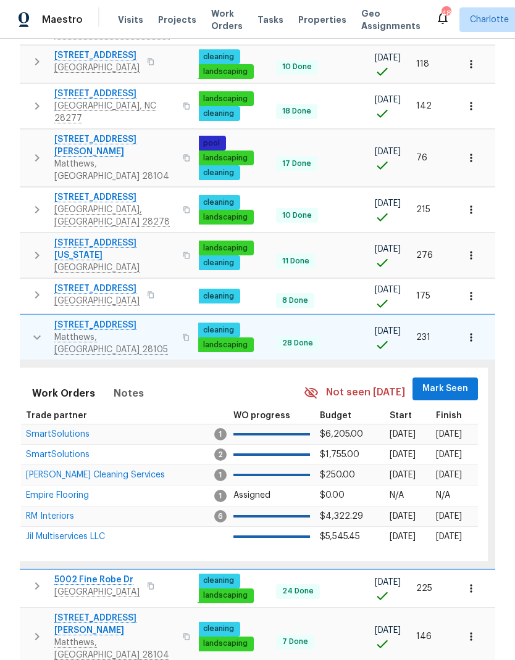
click at [462, 381] on span "Mark Seen" at bounding box center [445, 388] width 46 height 15
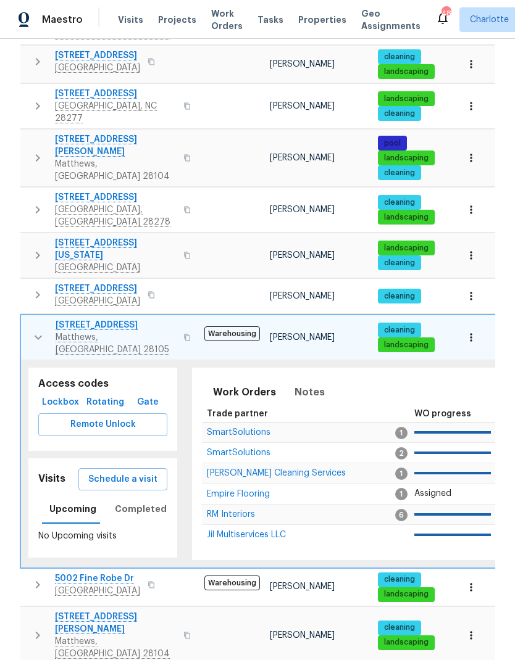
scroll to position [0, 0]
click at [28, 319] on button "button" at bounding box center [38, 337] width 25 height 37
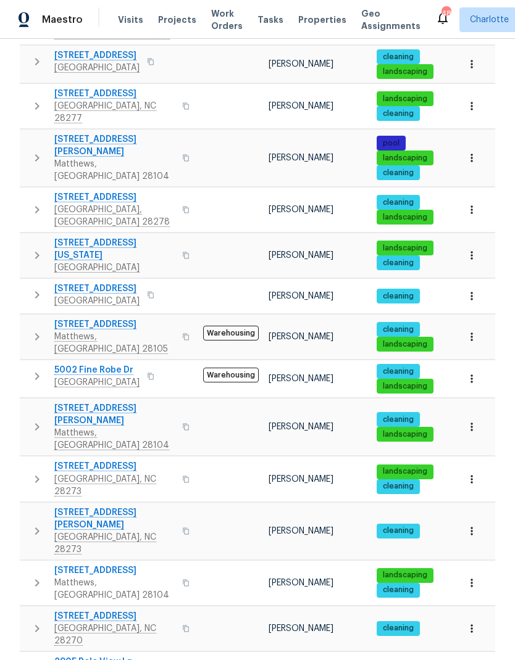
click at [29, 364] on button "button" at bounding box center [37, 376] width 25 height 25
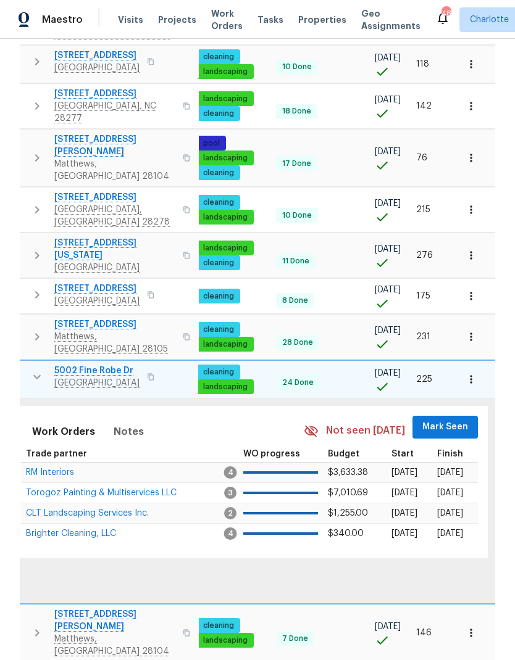
click at [458, 420] on span "Mark Seen" at bounding box center [445, 427] width 46 height 15
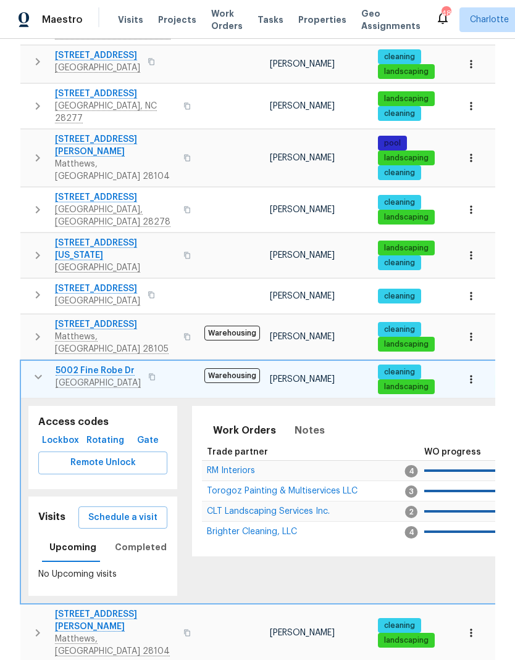
click at [33, 370] on icon "button" at bounding box center [38, 377] width 15 height 15
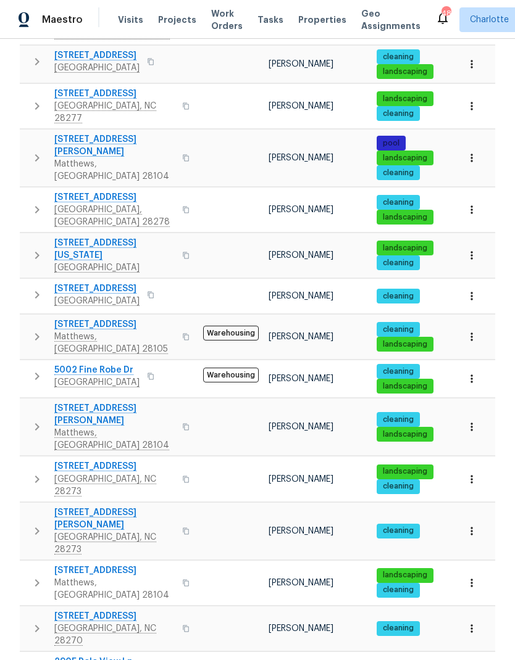
click at [33, 420] on icon "button" at bounding box center [37, 427] width 15 height 15
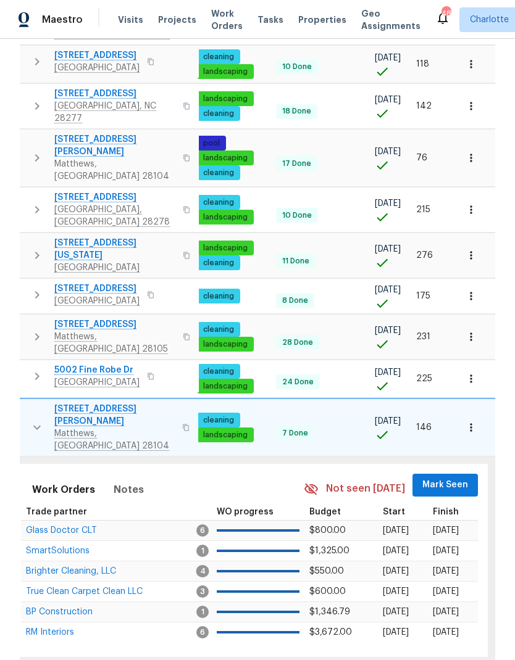
click at [450, 478] on span "Mark Seen" at bounding box center [445, 485] width 46 height 15
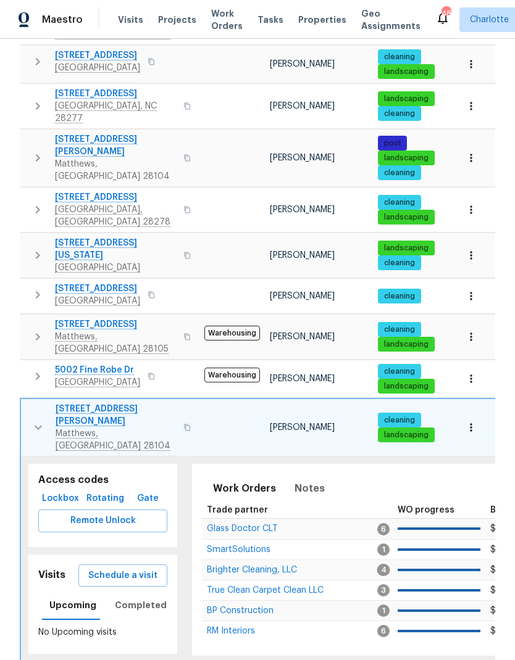
click at [36, 420] on icon "button" at bounding box center [38, 427] width 15 height 15
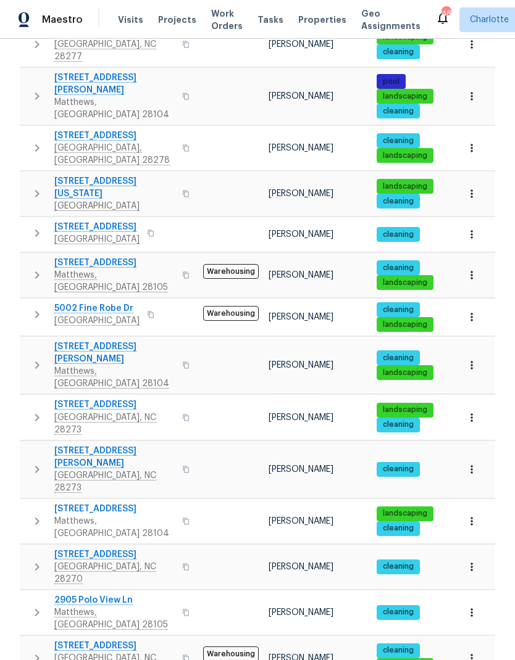
scroll to position [336, 0]
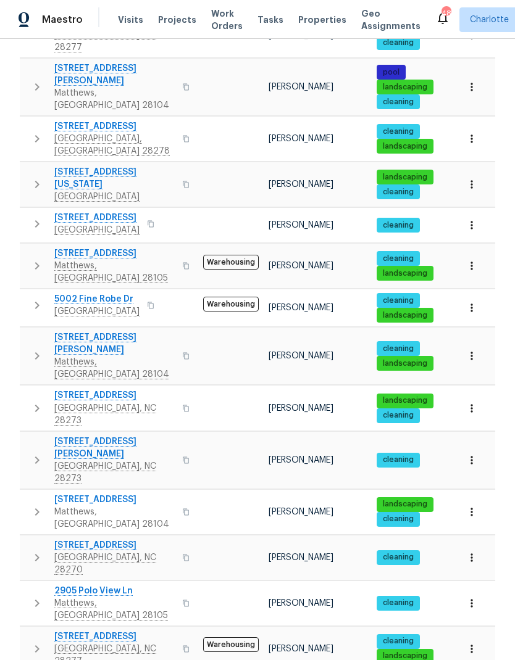
click at [35, 401] on icon "button" at bounding box center [37, 408] width 15 height 15
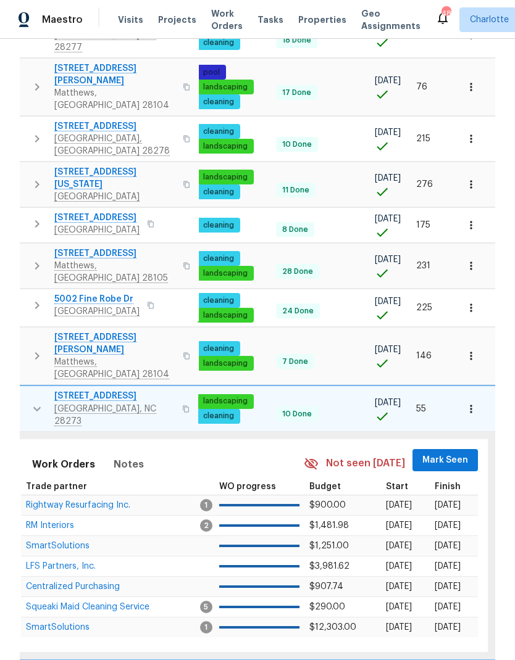
click at [456, 453] on span "Mark Seen" at bounding box center [445, 460] width 46 height 15
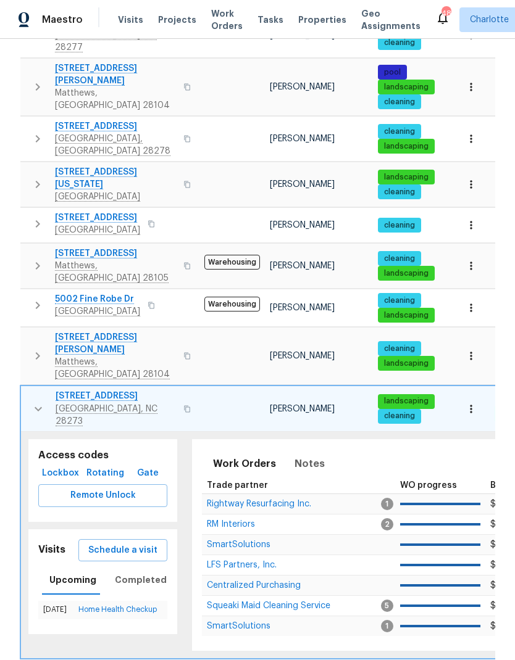
scroll to position [0, 0]
click at [34, 402] on icon "button" at bounding box center [38, 409] width 15 height 15
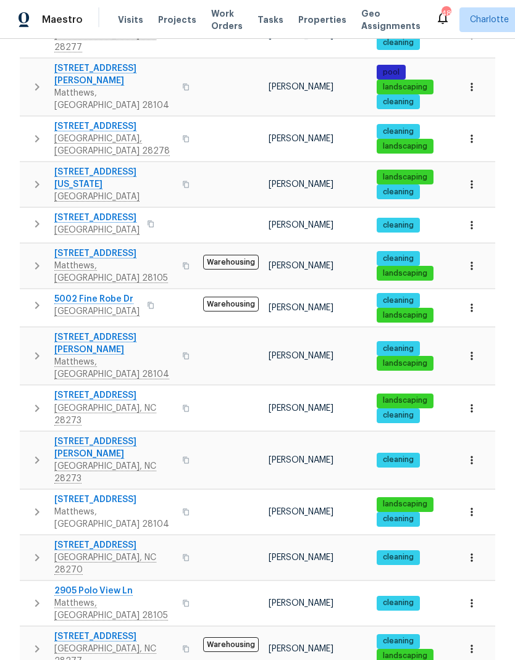
click at [35, 453] on icon "button" at bounding box center [37, 460] width 15 height 15
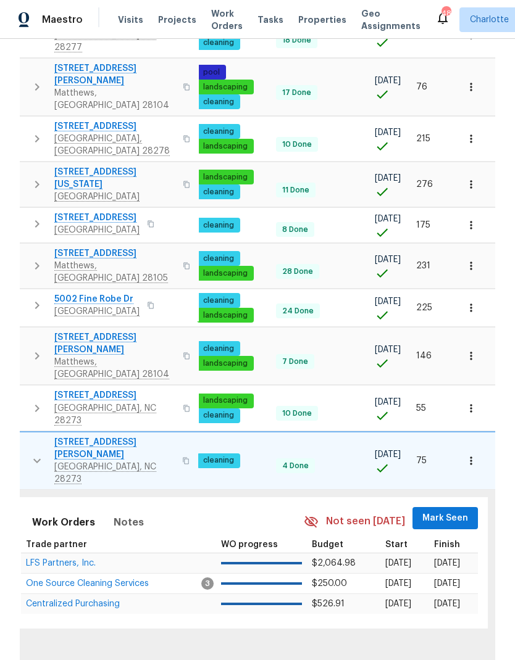
click at [451, 511] on span "Mark Seen" at bounding box center [445, 518] width 46 height 15
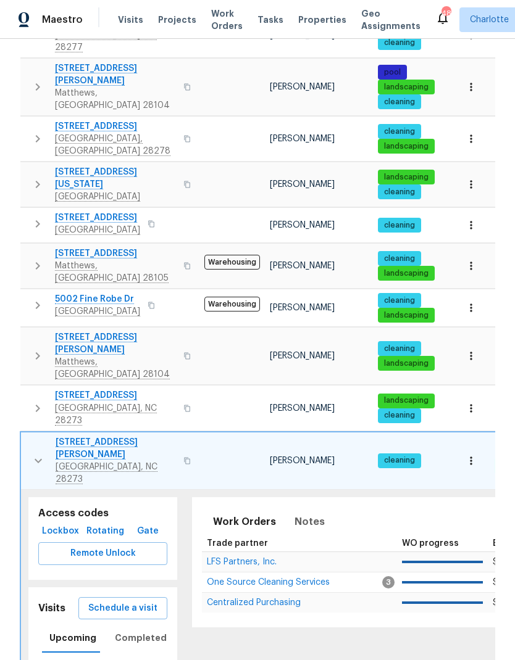
click at [36, 454] on icon "button" at bounding box center [38, 461] width 15 height 15
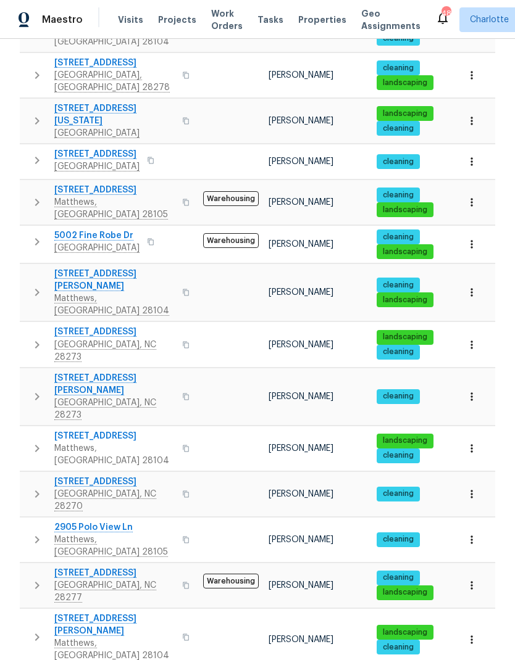
scroll to position [415, 0]
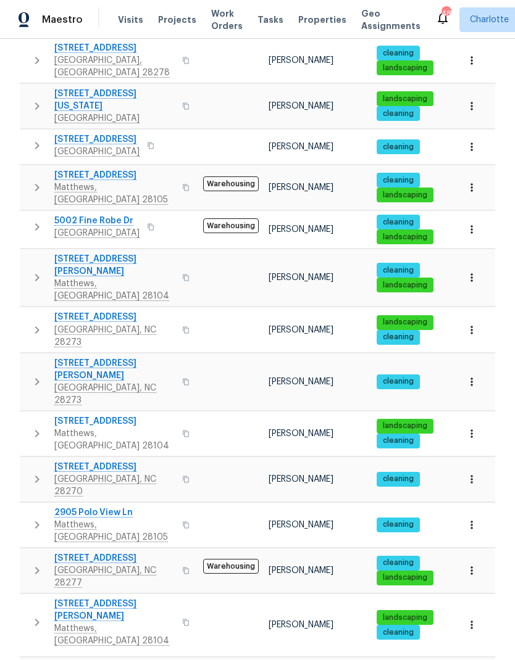
click at [34, 426] on icon "button" at bounding box center [37, 433] width 15 height 15
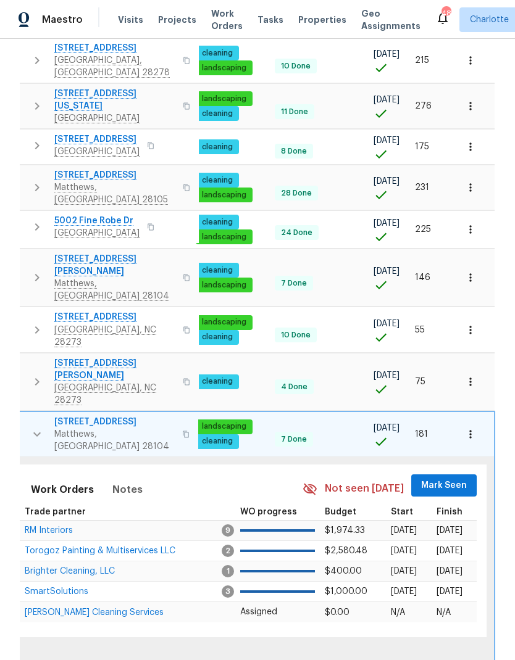
scroll to position [0, 181]
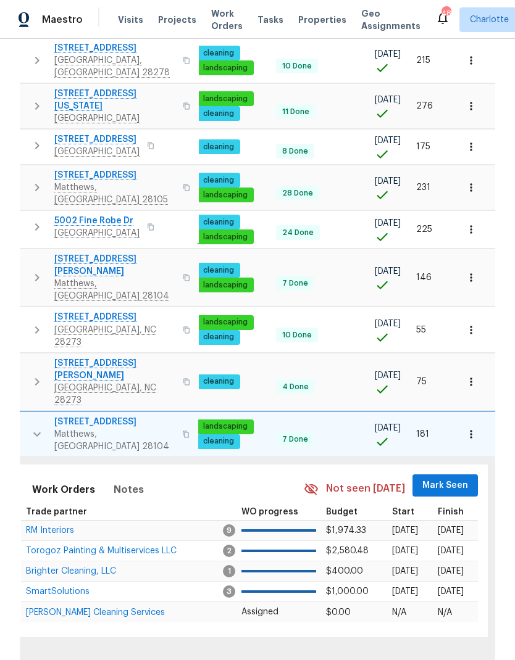
click at [459, 478] on span "Mark Seen" at bounding box center [445, 485] width 46 height 15
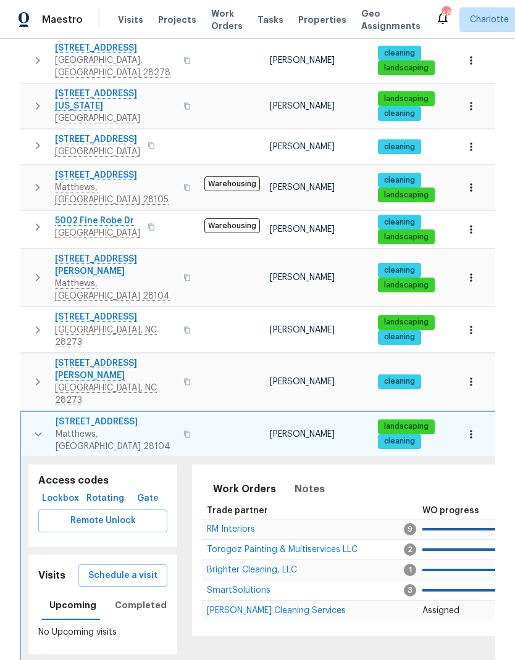
click at [31, 427] on icon "button" at bounding box center [38, 434] width 15 height 15
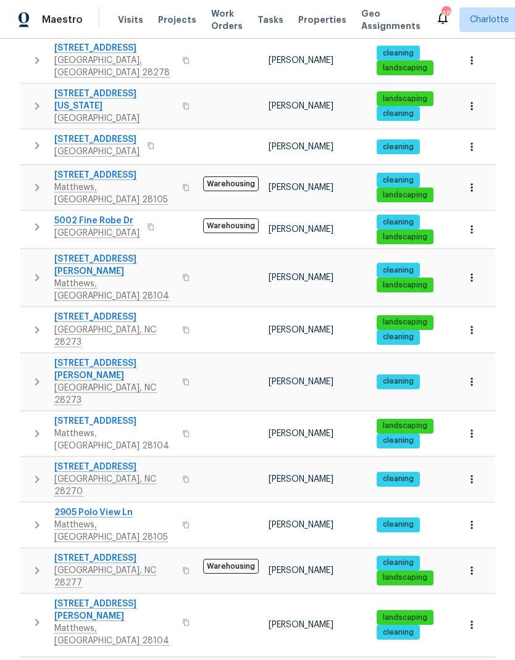
click at [34, 472] on icon "button" at bounding box center [37, 479] width 15 height 15
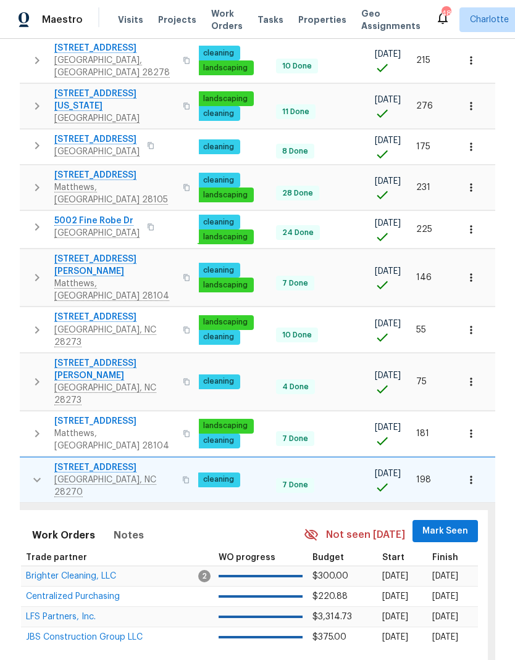
click at [449, 524] on span "Mark Seen" at bounding box center [445, 531] width 46 height 15
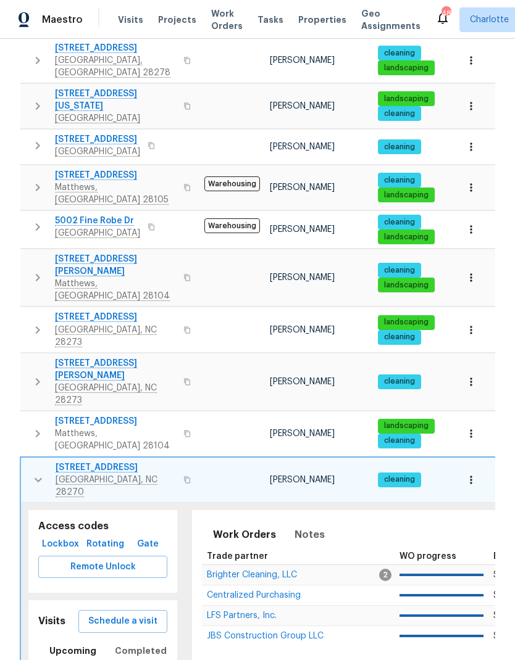
click at [33, 473] on icon "button" at bounding box center [38, 480] width 15 height 15
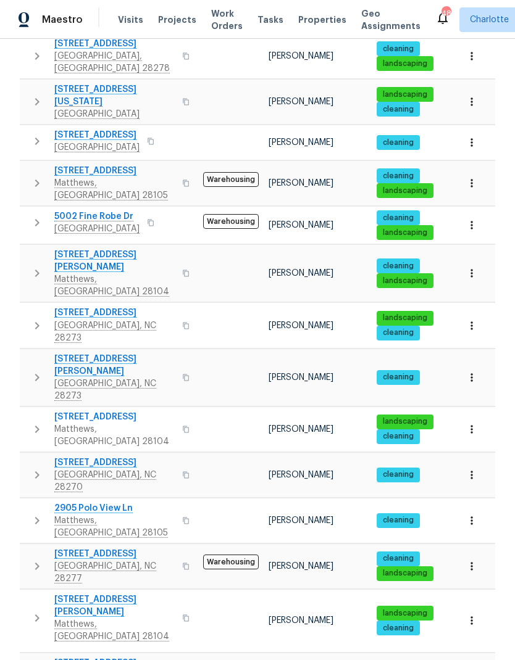
click at [33, 514] on icon "button" at bounding box center [37, 521] width 15 height 15
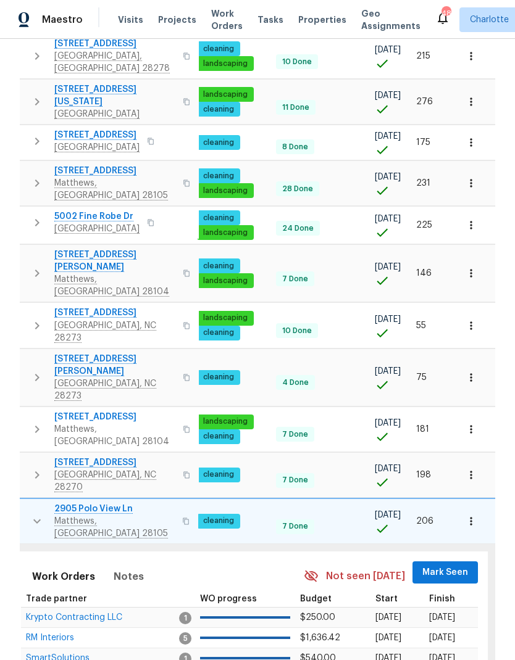
click at [459, 565] on span "Mark Seen" at bounding box center [445, 572] width 46 height 15
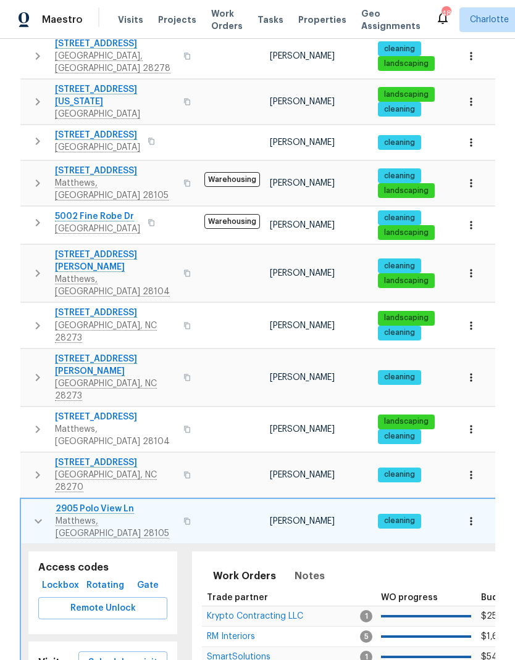
click at [33, 514] on icon "button" at bounding box center [38, 521] width 15 height 15
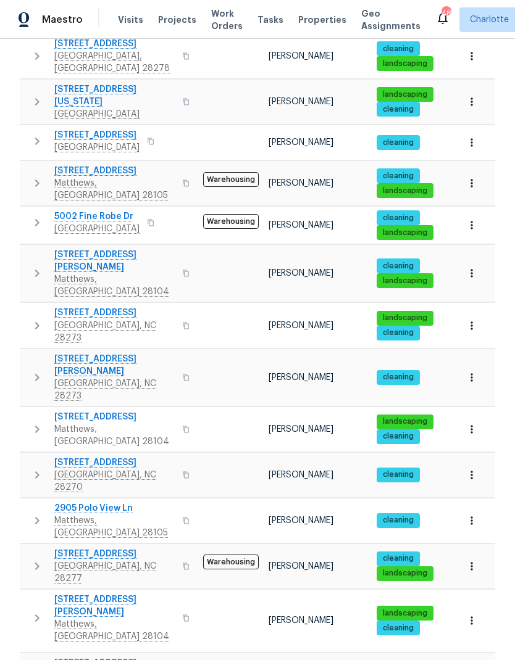
click at [27, 548] on button "button" at bounding box center [37, 566] width 25 height 37
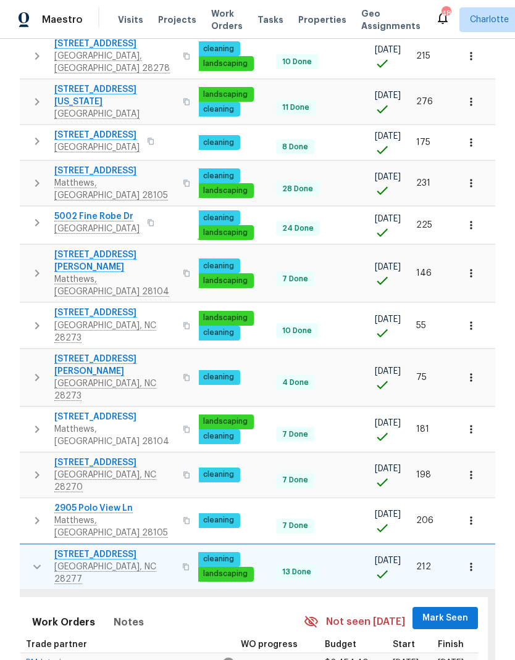
click at [446, 611] on span "Mark Seen" at bounding box center [445, 618] width 46 height 15
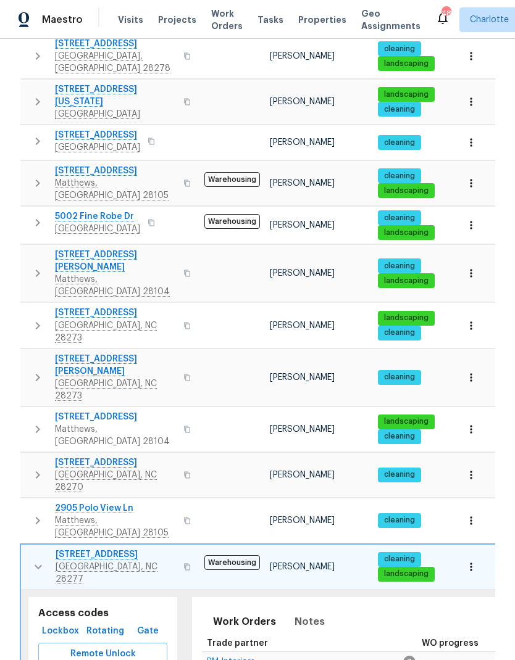
click at [28, 549] on button "button" at bounding box center [38, 567] width 25 height 37
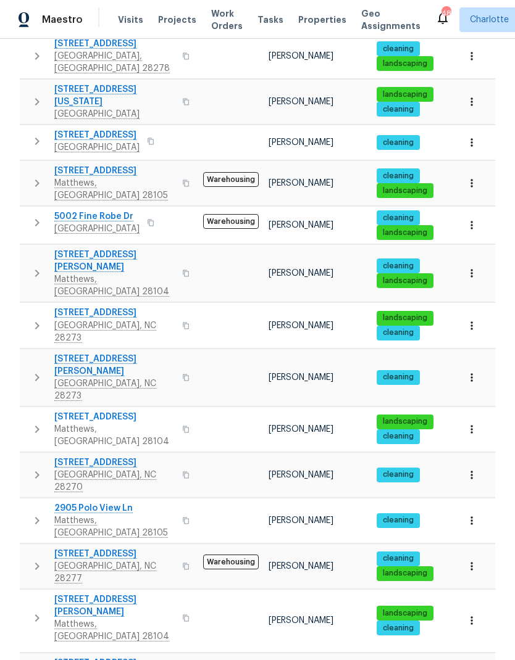
click at [27, 594] on button "button" at bounding box center [37, 618] width 25 height 49
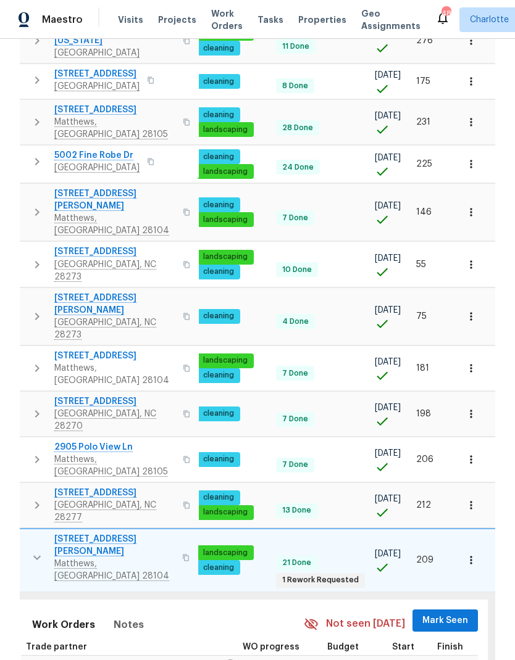
click at [460, 614] on span "Mark Seen" at bounding box center [445, 621] width 46 height 15
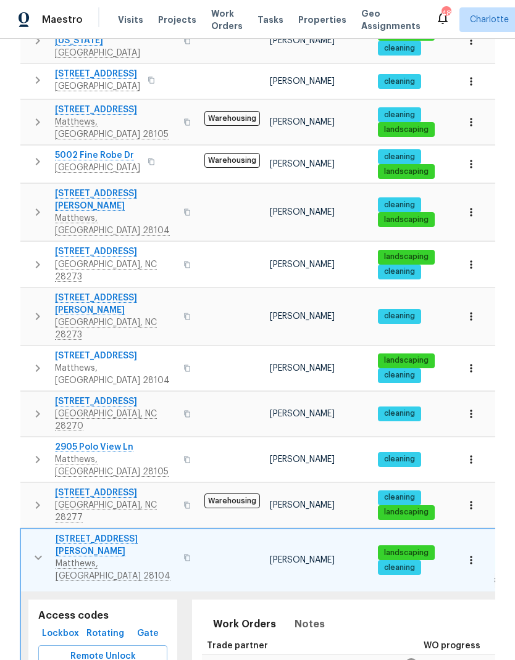
click at [32, 551] on icon "button" at bounding box center [38, 558] width 15 height 15
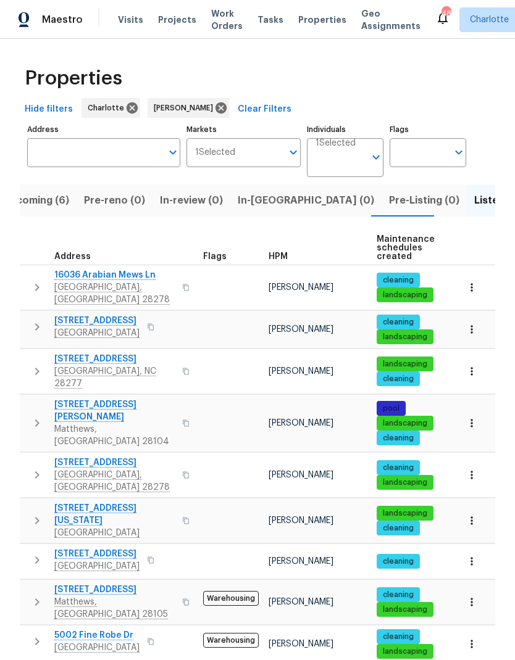
click at [262, 192] on span "In-[GEOGRAPHIC_DATA] (0)" at bounding box center [306, 200] width 136 height 17
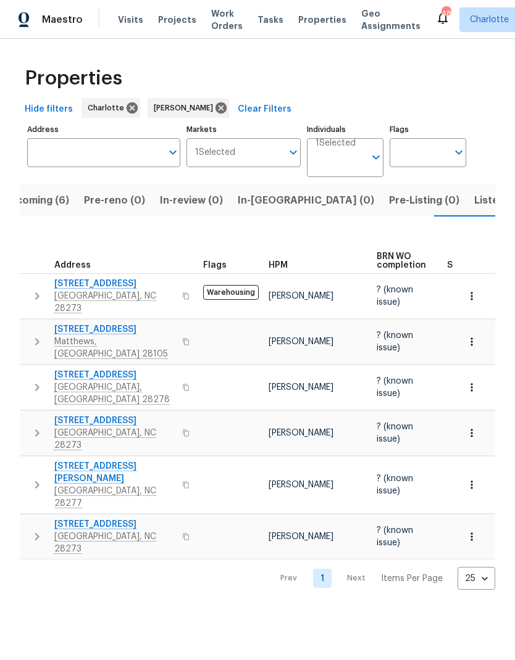
click at [49, 193] on span "Upcoming (6)" at bounding box center [35, 200] width 67 height 17
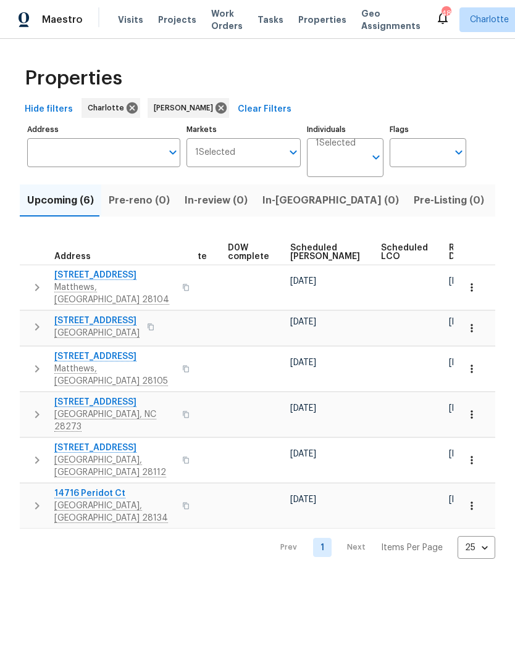
scroll to position [0, 322]
click at [449, 249] on span "Ready Date" at bounding box center [462, 252] width 27 height 17
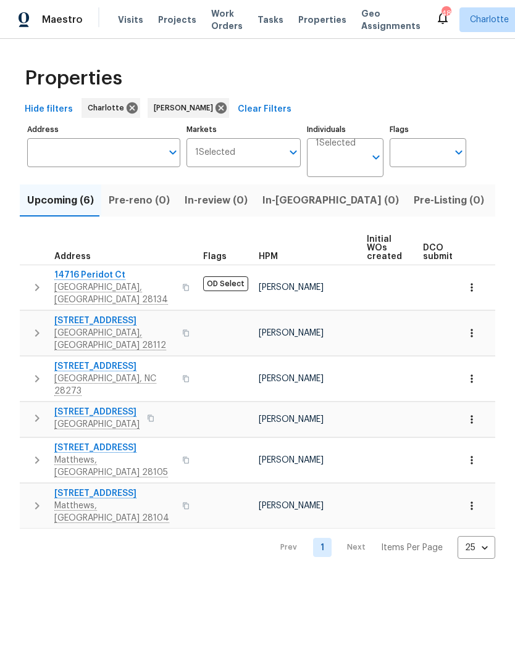
click at [421, 530] on div "Properties Hide filters [PERSON_NAME] Clear Filters Address Address Markets 1 S…" at bounding box center [257, 309] width 515 height 540
click at [499, 208] on span "Listed (21)" at bounding box center [524, 200] width 51 height 17
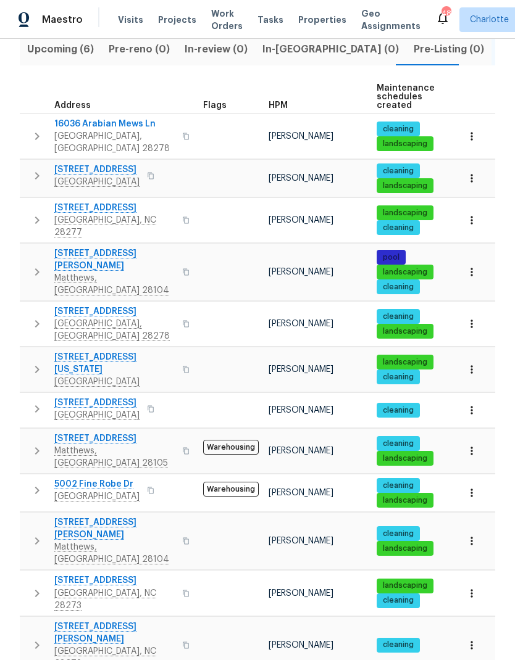
scroll to position [149, 0]
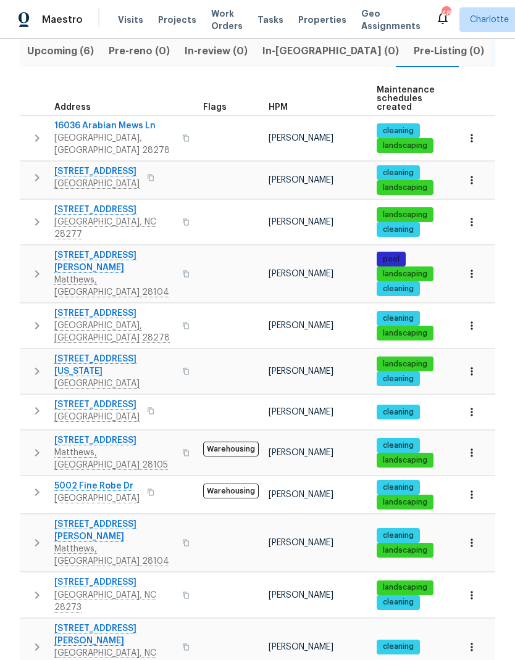
click at [36, 215] on icon "button" at bounding box center [37, 222] width 15 height 15
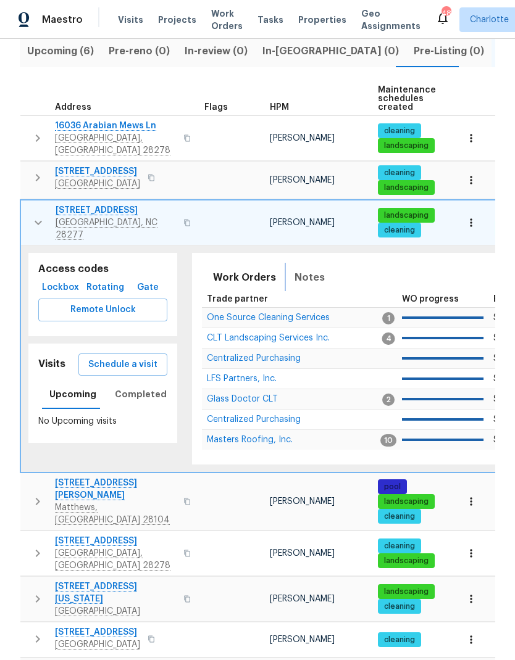
click at [317, 269] on span "Notes" at bounding box center [309, 277] width 30 height 17
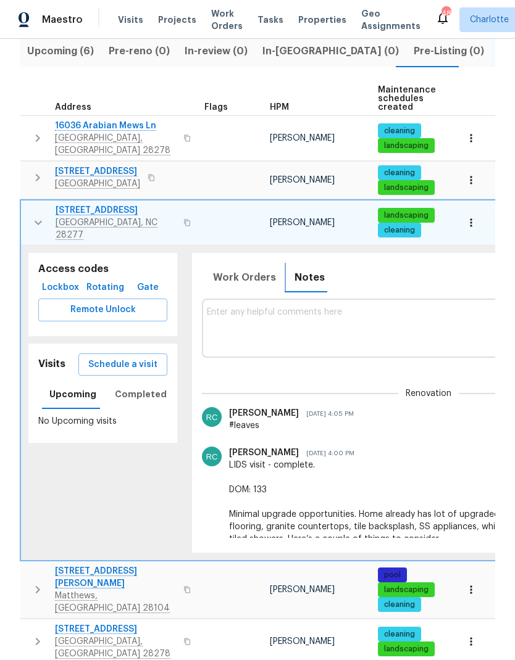
scroll to position [-1, 0]
click at [26, 215] on button "button" at bounding box center [38, 222] width 25 height 37
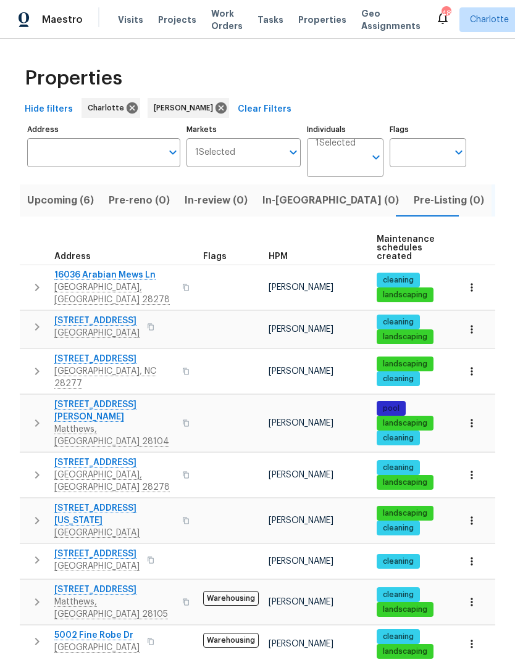
scroll to position [0, 0]
click at [263, 199] on span "In-[GEOGRAPHIC_DATA] (0)" at bounding box center [330, 200] width 136 height 17
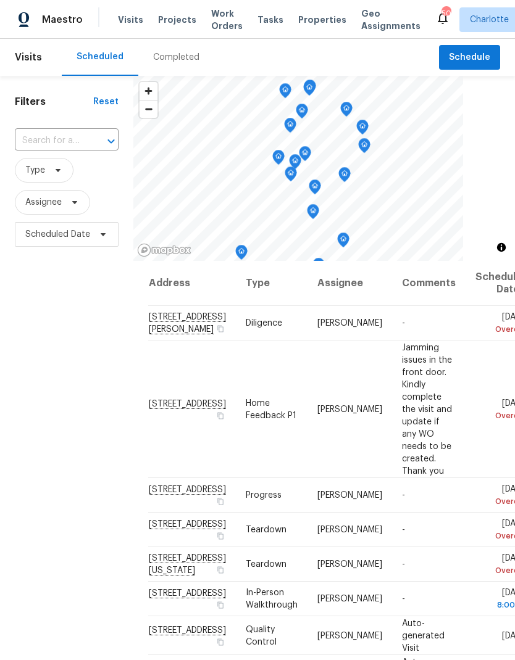
click at [36, 362] on div "Filters Reset ​ Type Assignee Scheduled Date" at bounding box center [66, 432] width 133 height 713
